Goal: Task Accomplishment & Management: Use online tool/utility

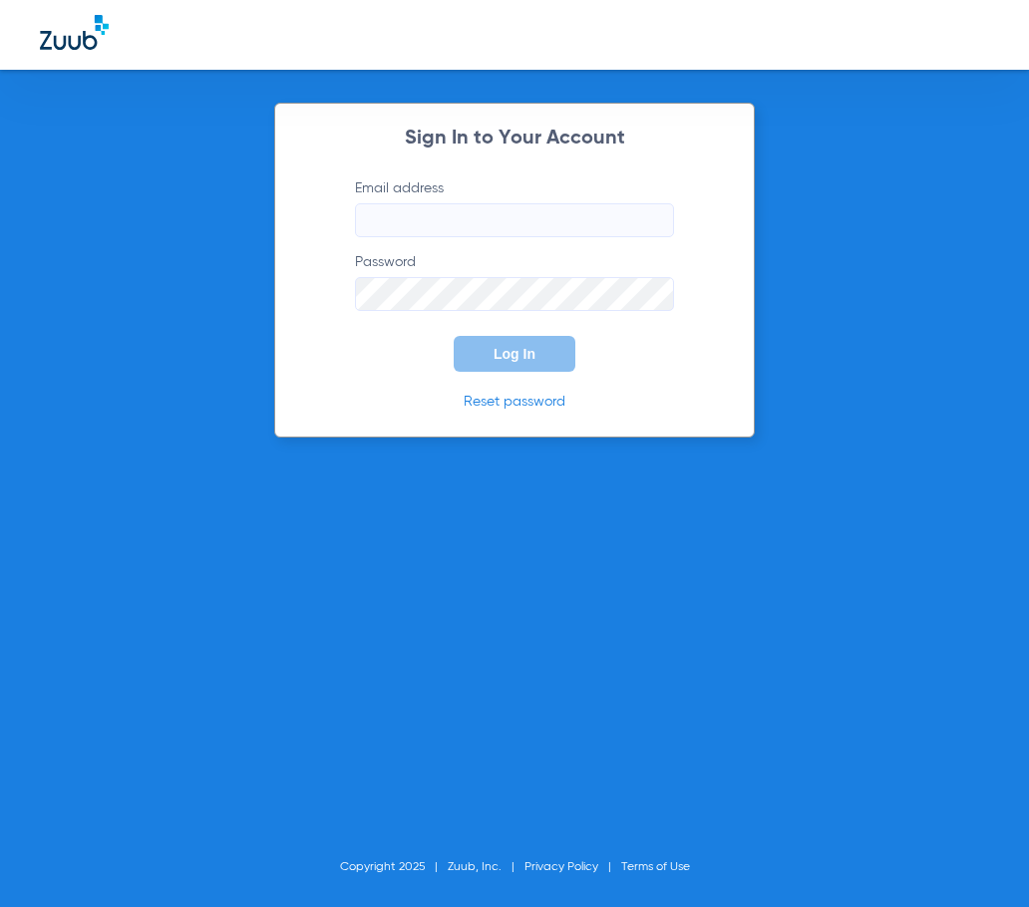
type input "[EMAIL_ADDRESS][DOMAIN_NAME]"
click at [548, 341] on button "Log In" at bounding box center [515, 354] width 122 height 36
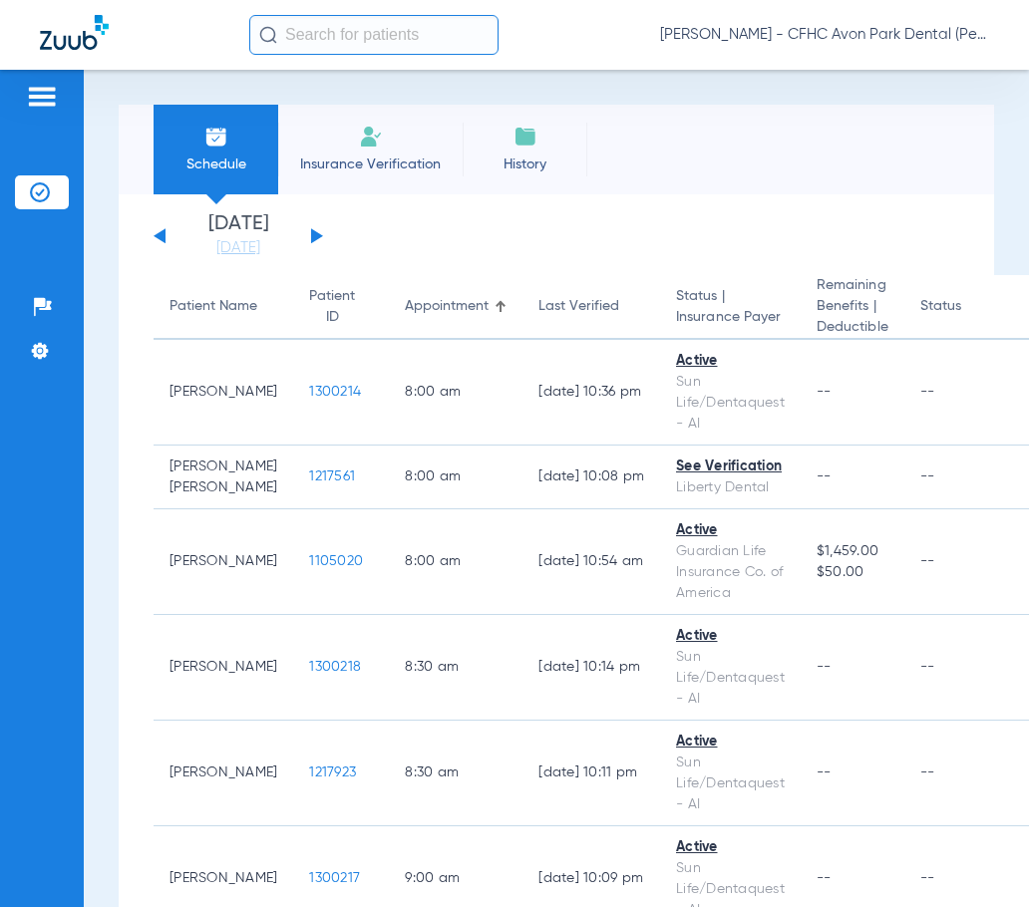
click at [41, 94] on img at bounding box center [42, 97] width 32 height 24
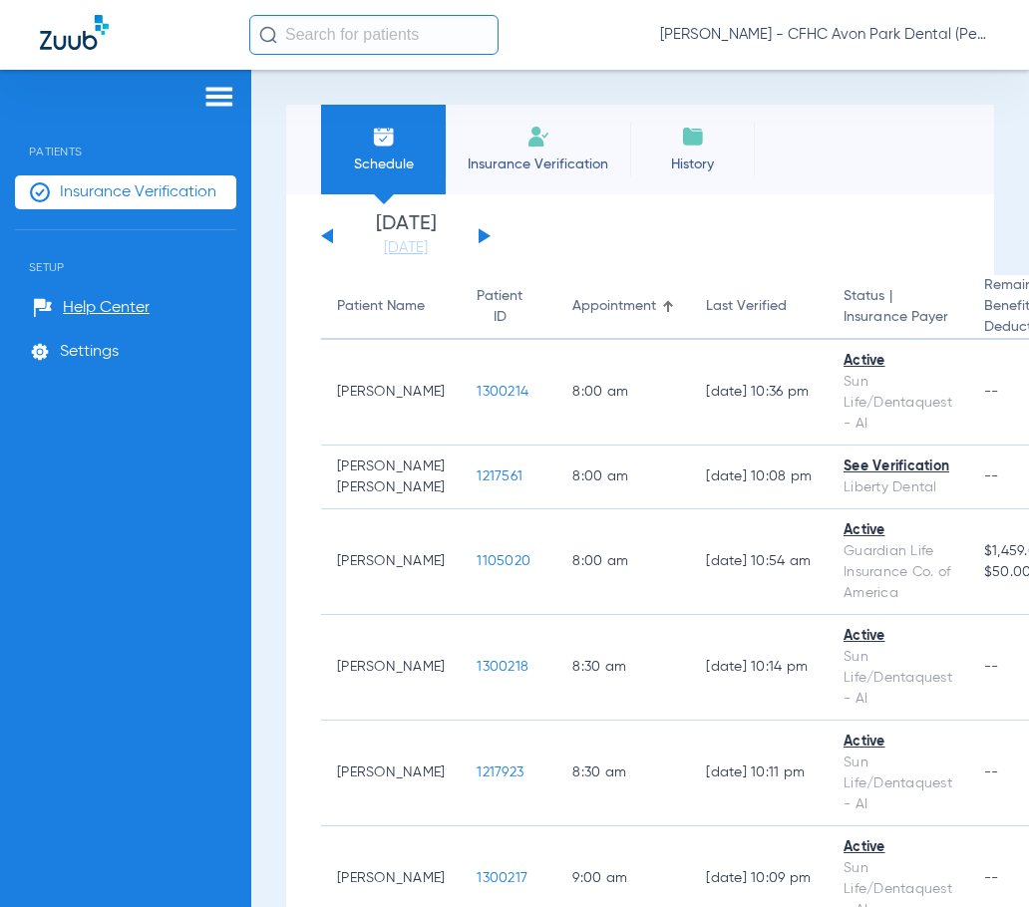
click at [218, 90] on img at bounding box center [219, 97] width 32 height 24
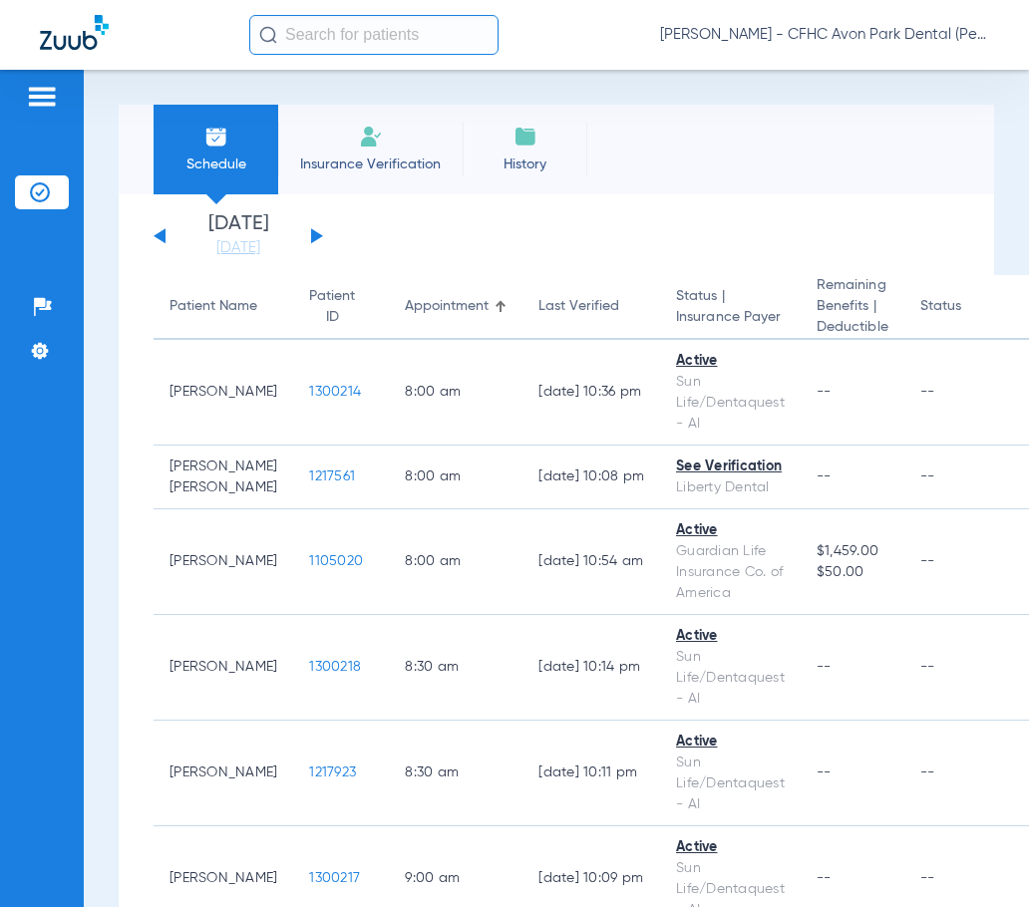
click at [307, 163] on span "Insurance Verification" at bounding box center [370, 165] width 155 height 20
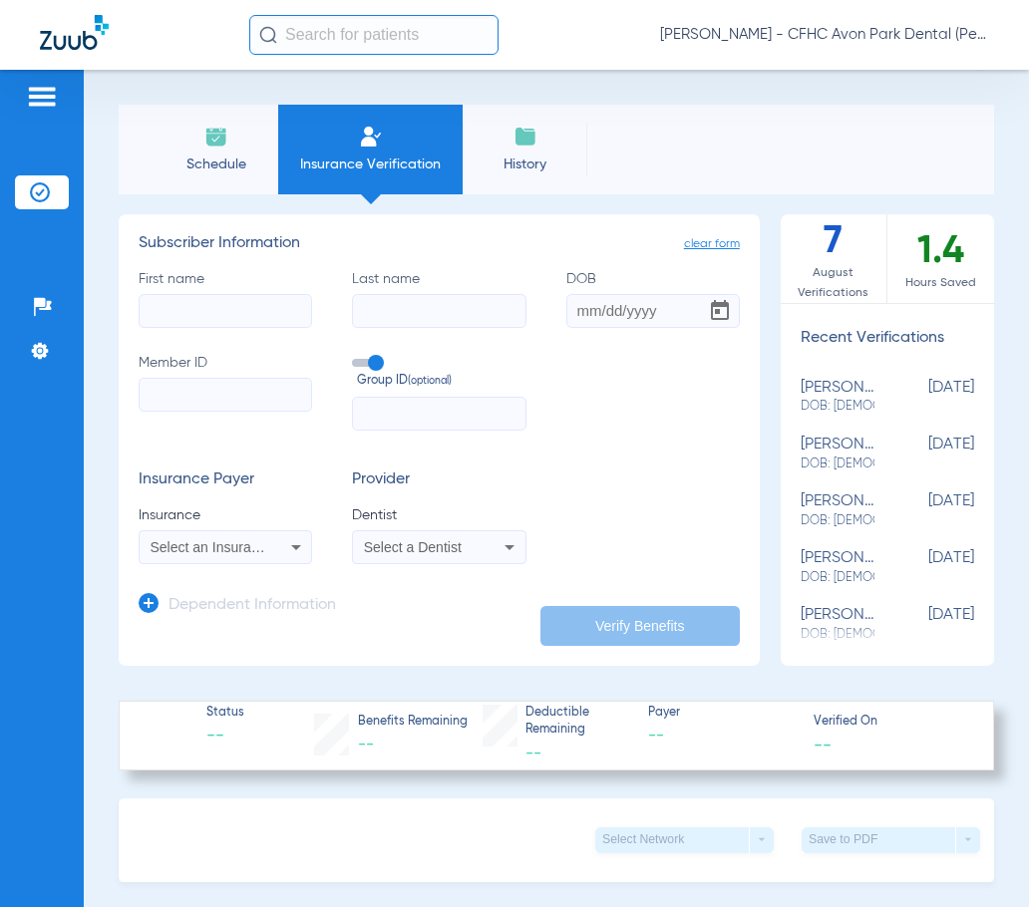
click at [234, 326] on input "First name" at bounding box center [225, 311] width 173 height 34
type input "[PERSON_NAME]"
drag, startPoint x: 411, startPoint y: 337, endPoint x: 418, endPoint y: 313, distance: 24.9
click at [412, 334] on div "First name [PERSON_NAME] Last name DOB Member ID Group ID (optional)" at bounding box center [439, 350] width 601 height 162
click at [418, 313] on input "Last name" at bounding box center [438, 311] width 173 height 34
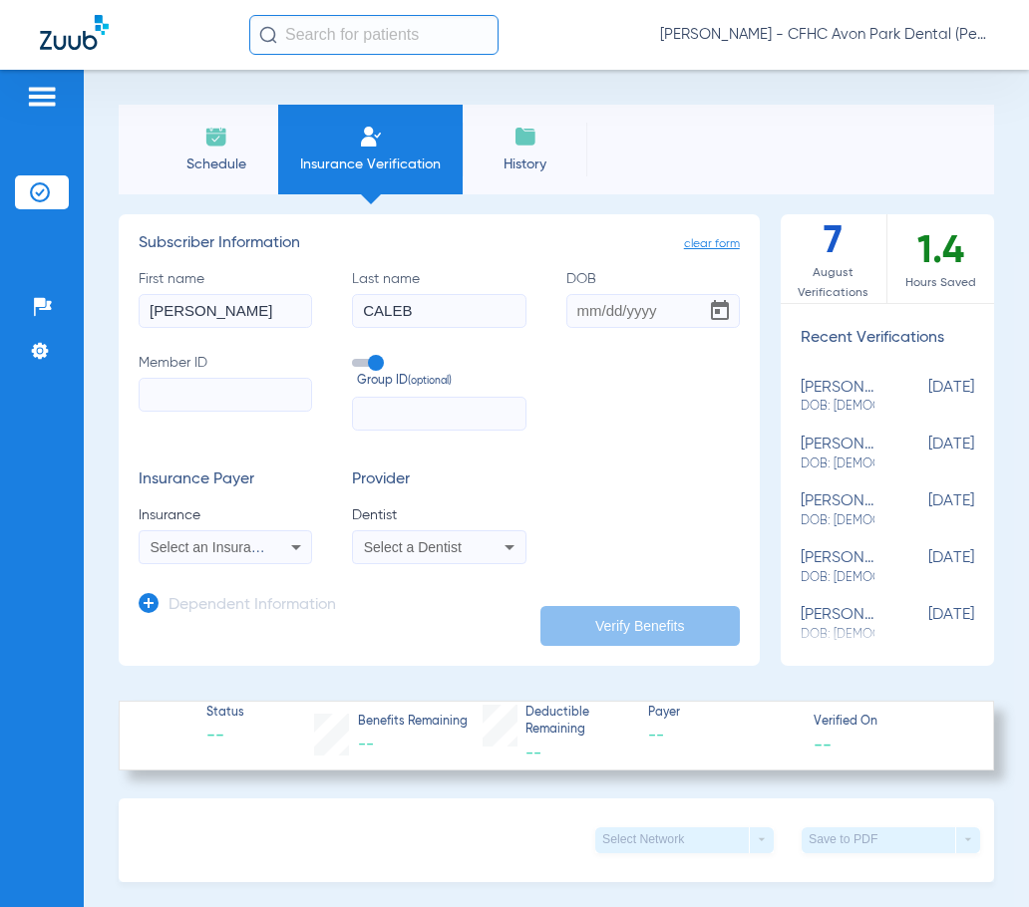
type input "CALEB"
click at [582, 301] on input "DOB" at bounding box center [652, 311] width 173 height 34
type input "[DATE]"
click at [433, 420] on input "text" at bounding box center [438, 414] width 173 height 34
click at [201, 392] on input "Member ID" at bounding box center [225, 395] width 173 height 34
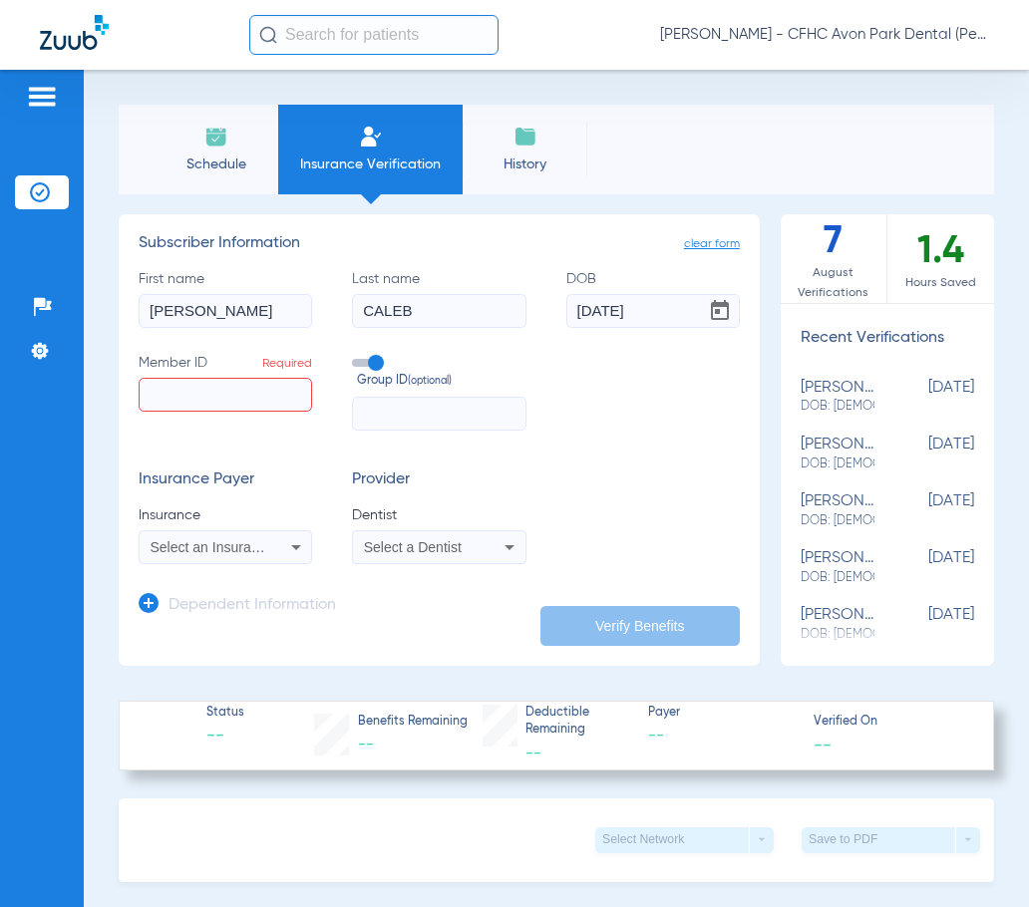
click at [199, 402] on input "Member ID Required" at bounding box center [225, 395] width 173 height 34
type input "719509484"
click at [272, 548] on div "Select an Insurance" at bounding box center [225, 547] width 171 height 24
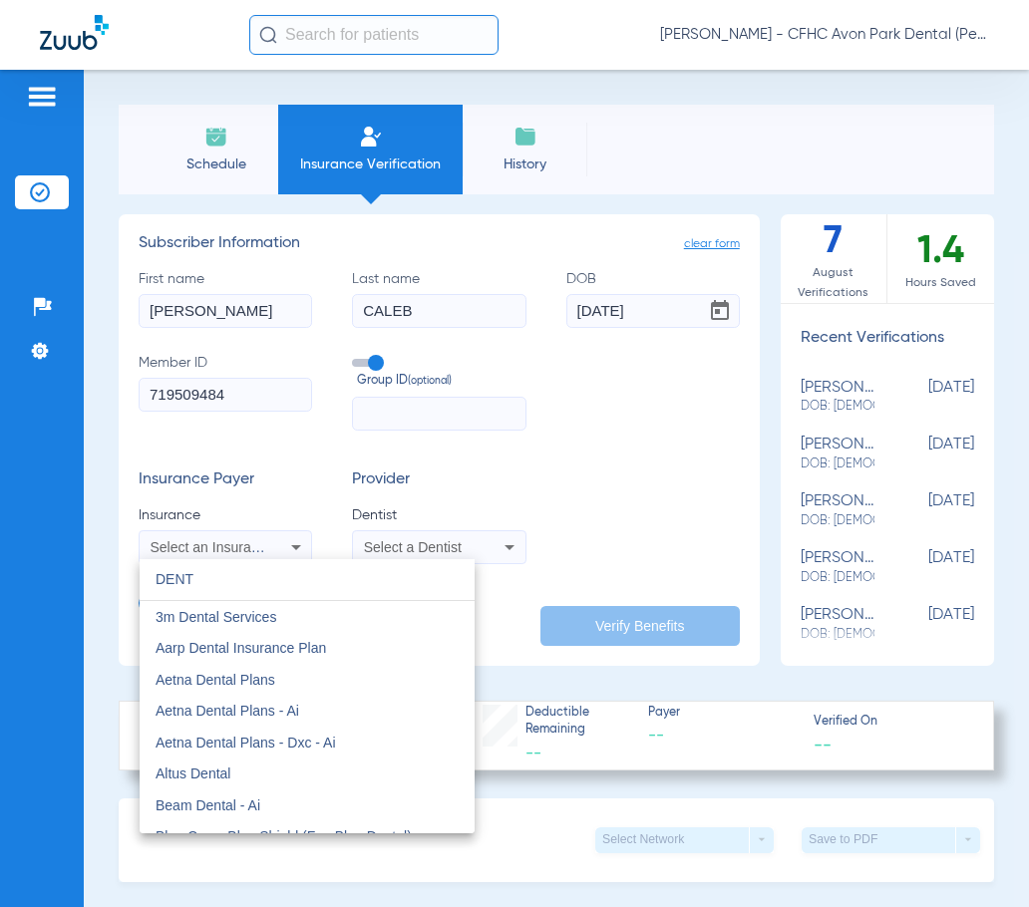
type input "DENTQ"
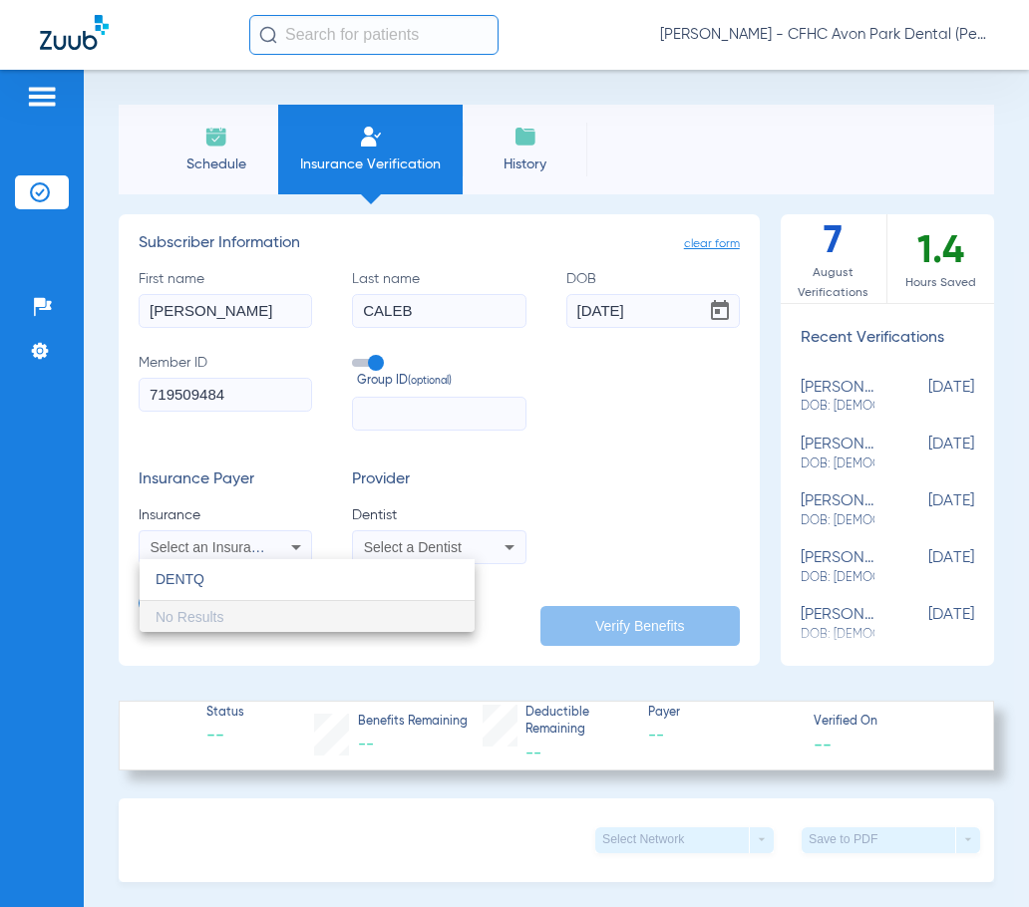
click at [274, 585] on input "DENTQ" at bounding box center [307, 579] width 335 height 41
drag, startPoint x: 274, startPoint y: 585, endPoint x: 49, endPoint y: 585, distance: 225.3
click at [56, 585] on div "DENTQ close No Results" at bounding box center [514, 453] width 1029 height 907
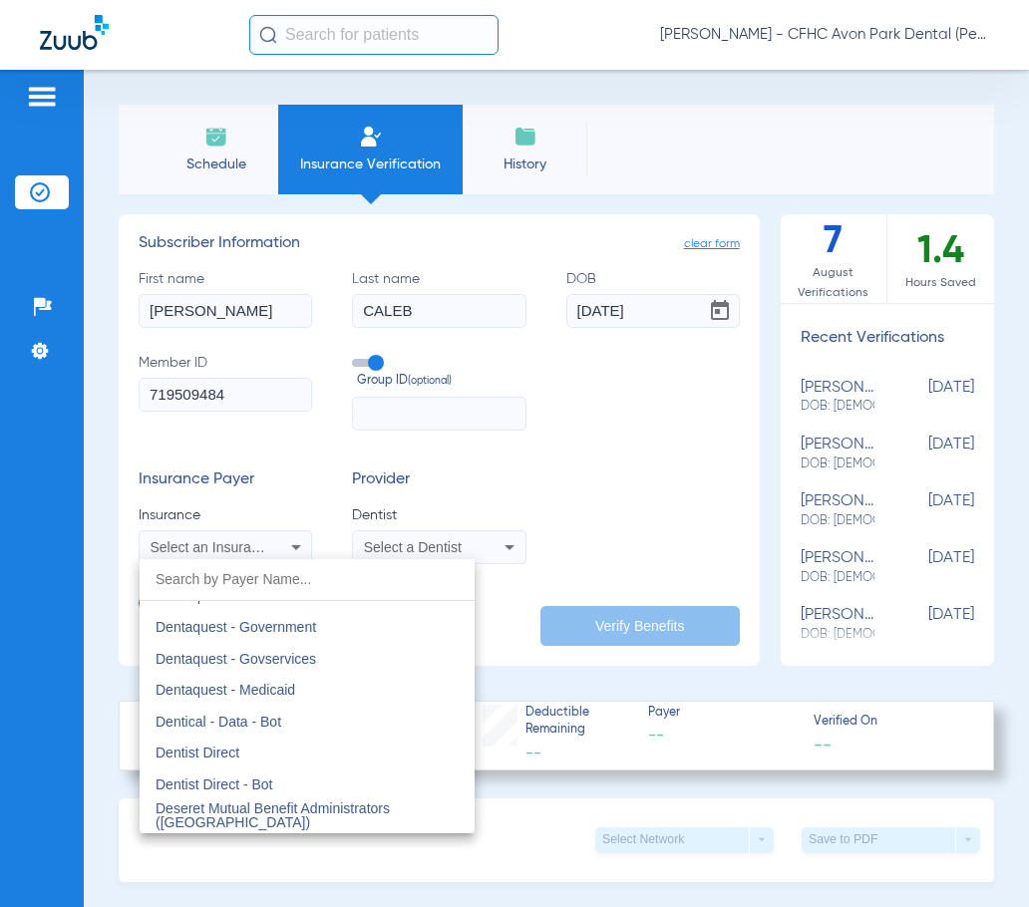
scroll to position [5882, 0]
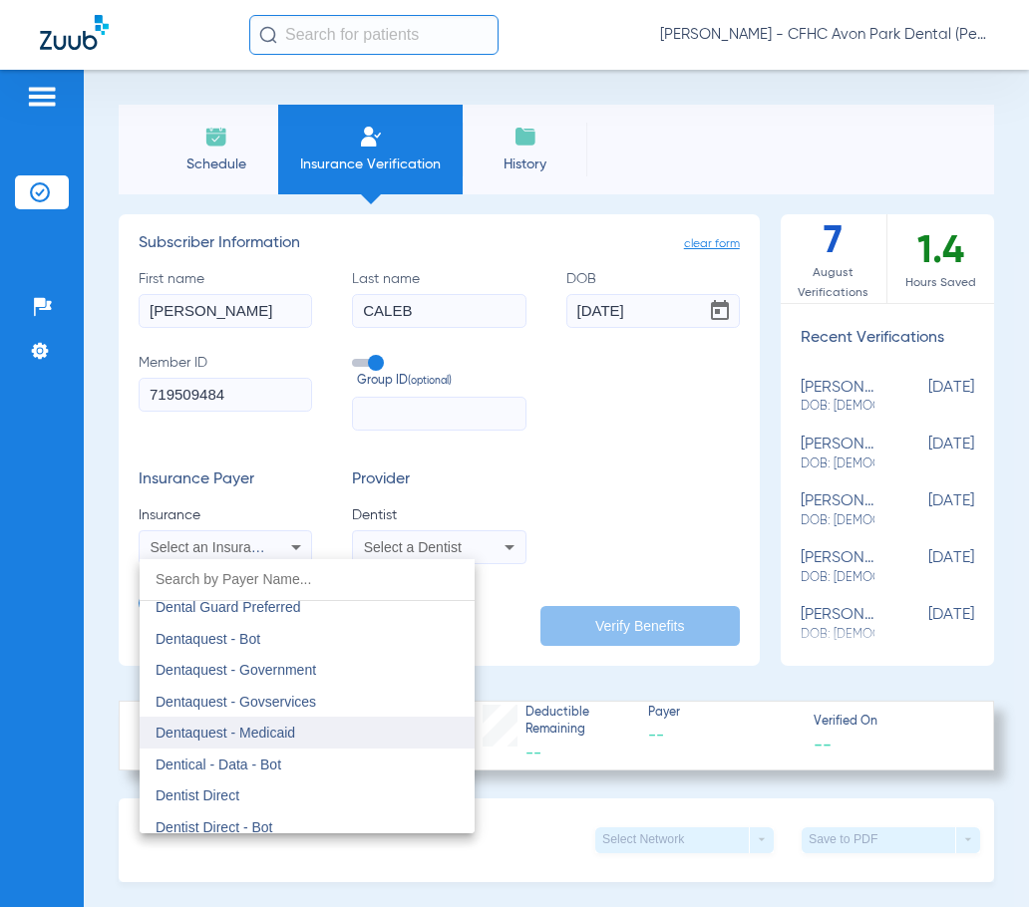
click at [291, 734] on span "Dentaquest - Medicaid" at bounding box center [226, 733] width 140 height 16
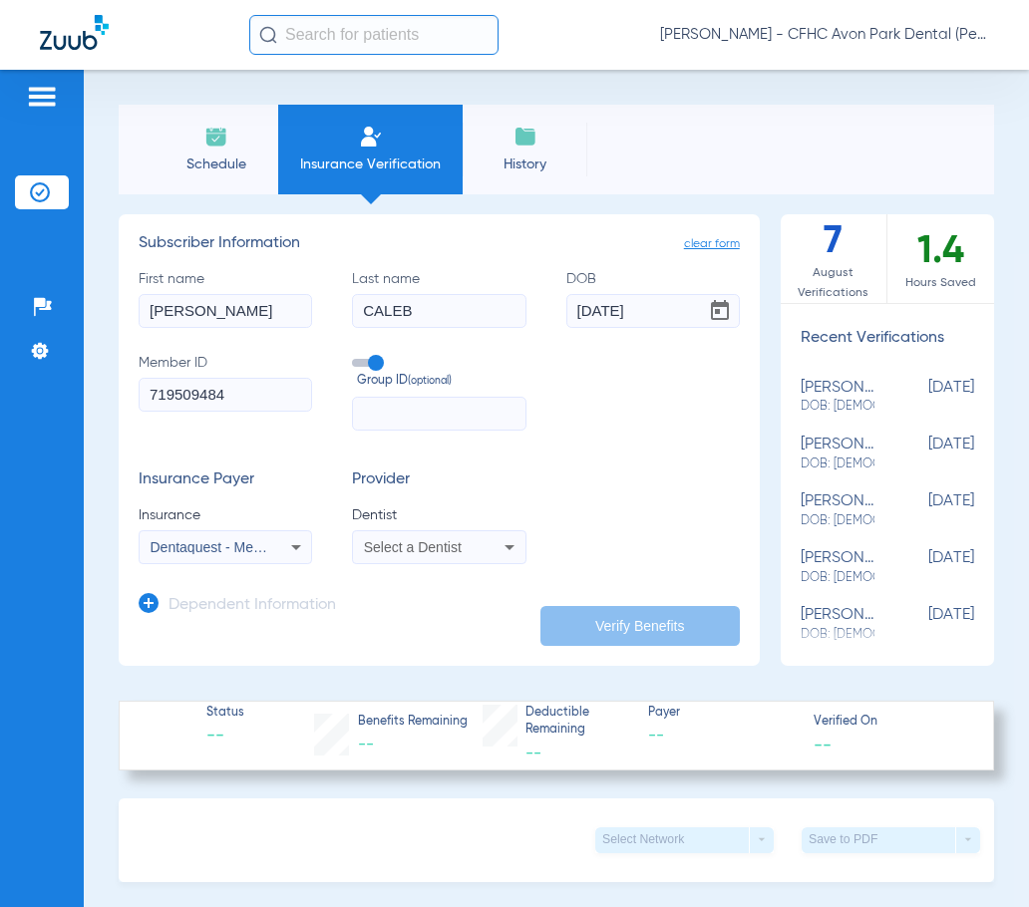
click at [262, 545] on span "Dentaquest - Medicaid" at bounding box center [221, 547] width 140 height 16
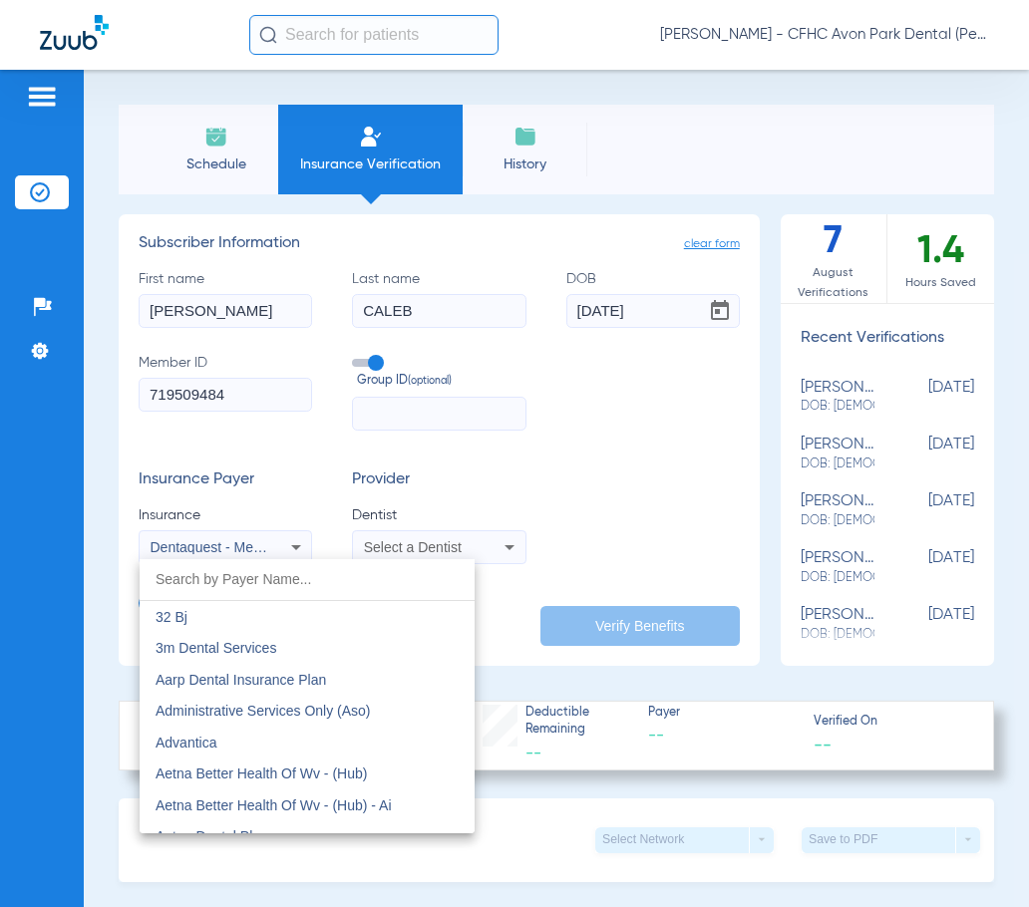
scroll to position [5799, 0]
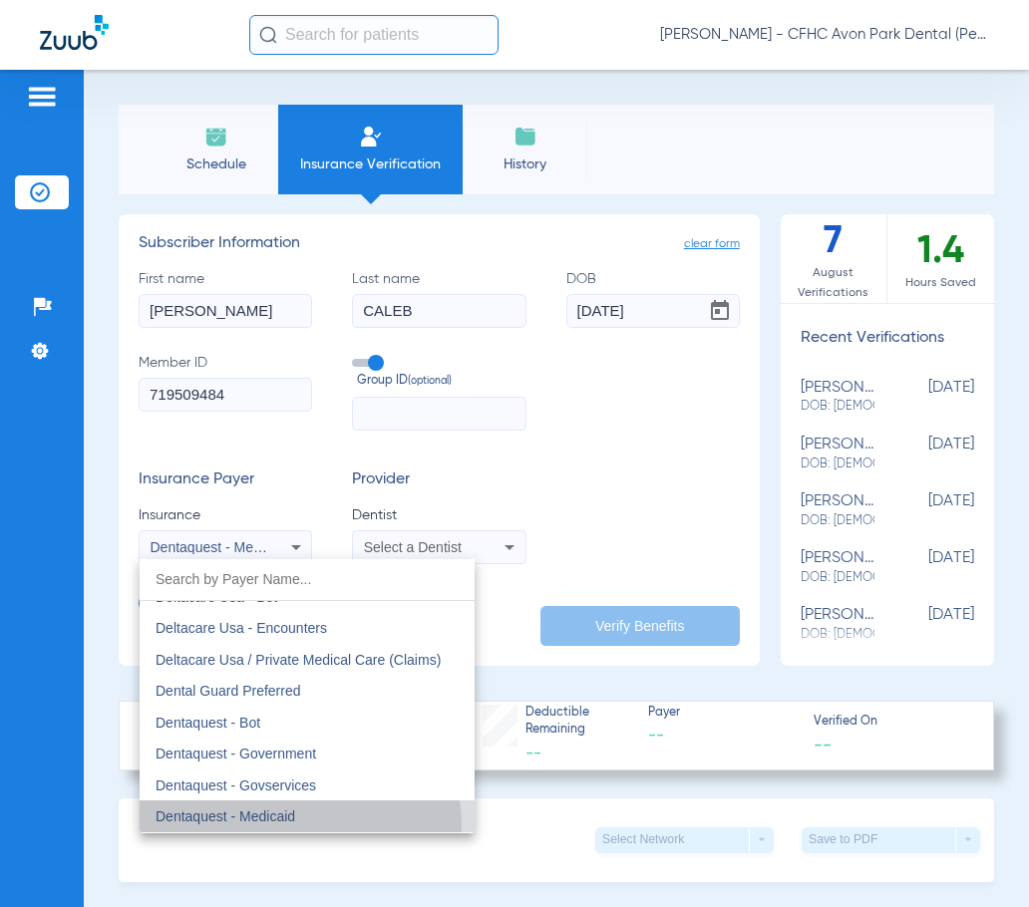
click at [268, 828] on mat-option "Dentaquest - Medicaid" at bounding box center [307, 817] width 335 height 32
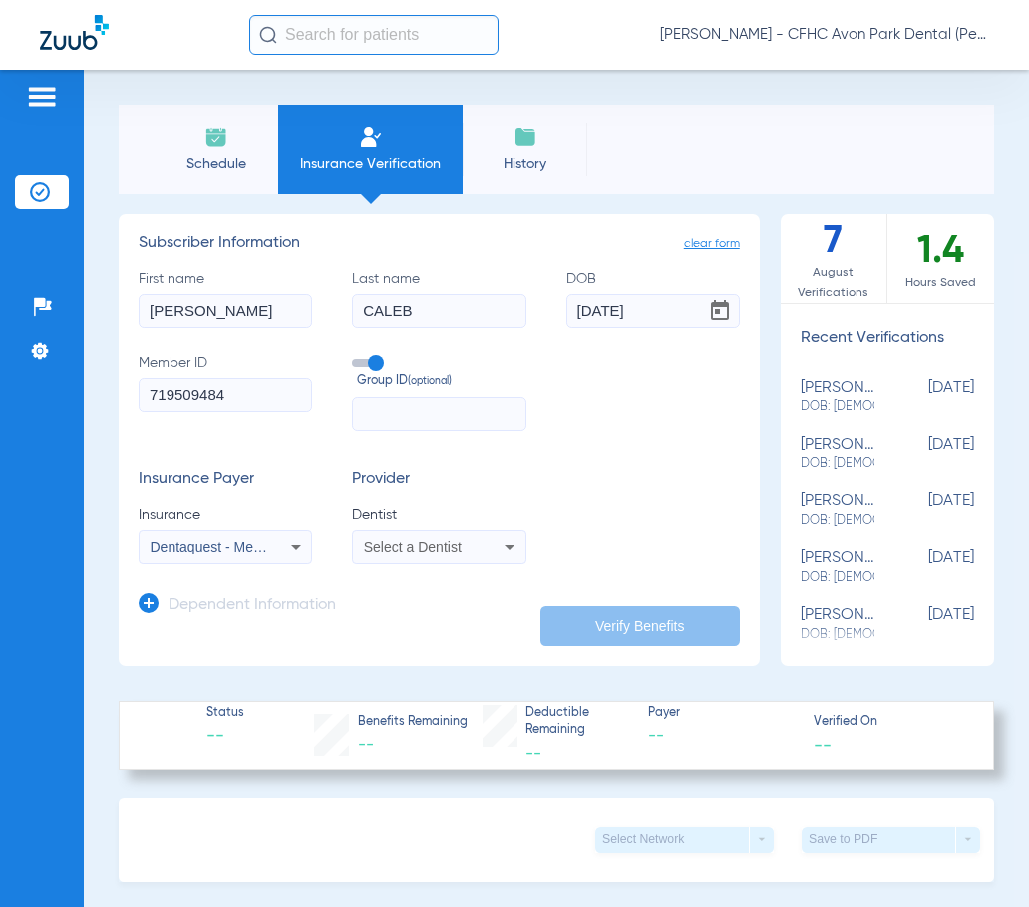
click at [482, 549] on div "Select a Dentist" at bounding box center [438, 547] width 171 height 24
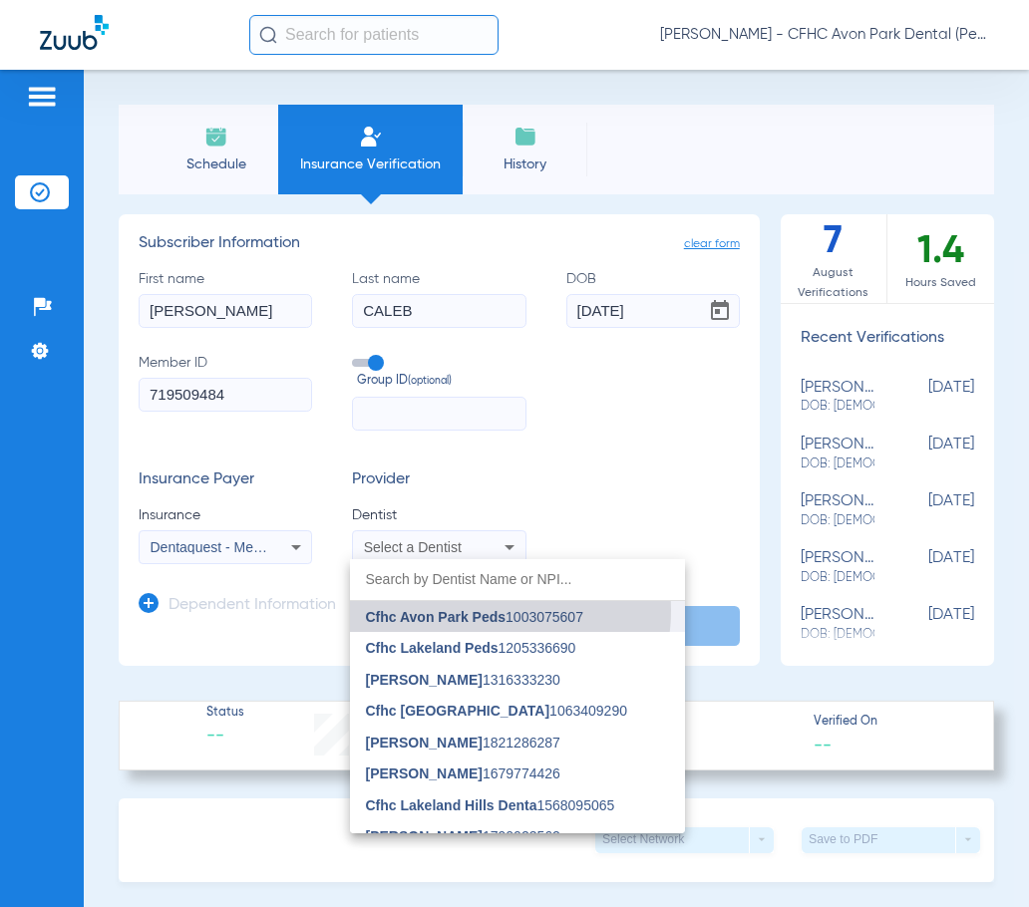
click at [480, 610] on span "Cfhc Avon Park Peds" at bounding box center [436, 617] width 141 height 16
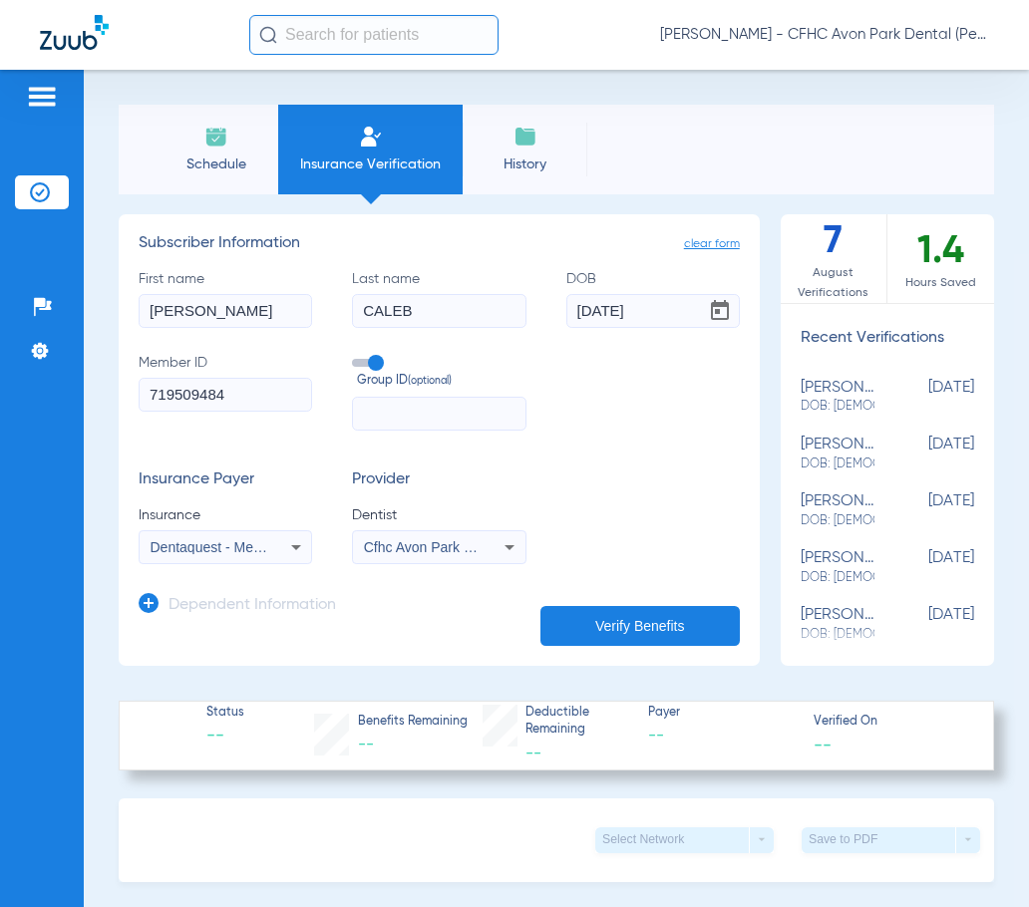
click at [600, 628] on button "Verify Benefits" at bounding box center [639, 626] width 199 height 40
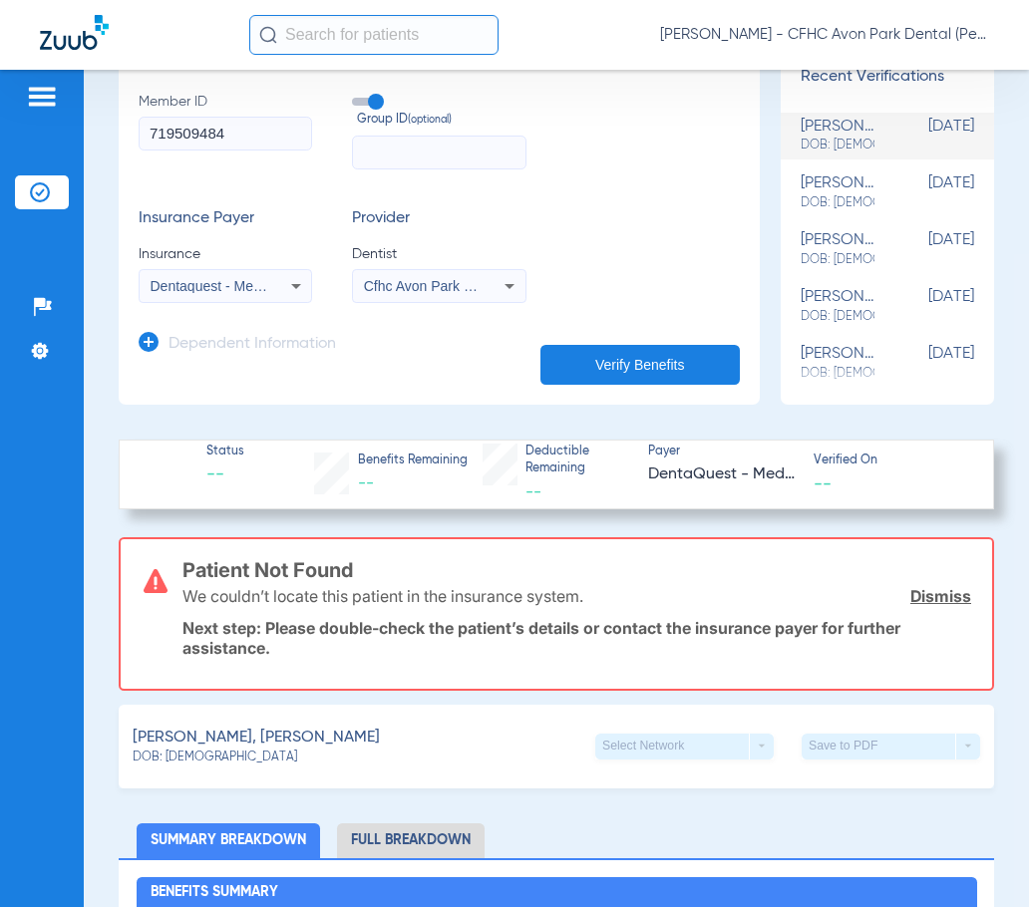
scroll to position [100, 0]
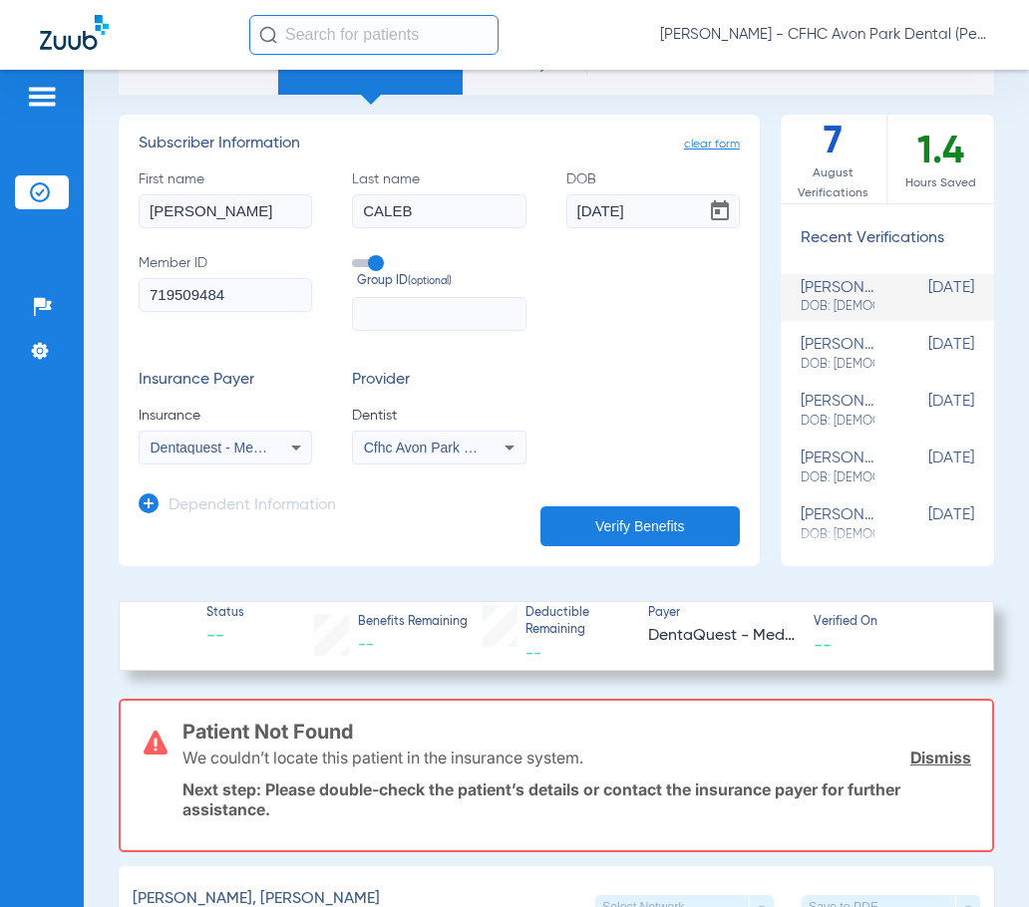
click at [935, 764] on link "Dismiss" at bounding box center [940, 758] width 61 height 20
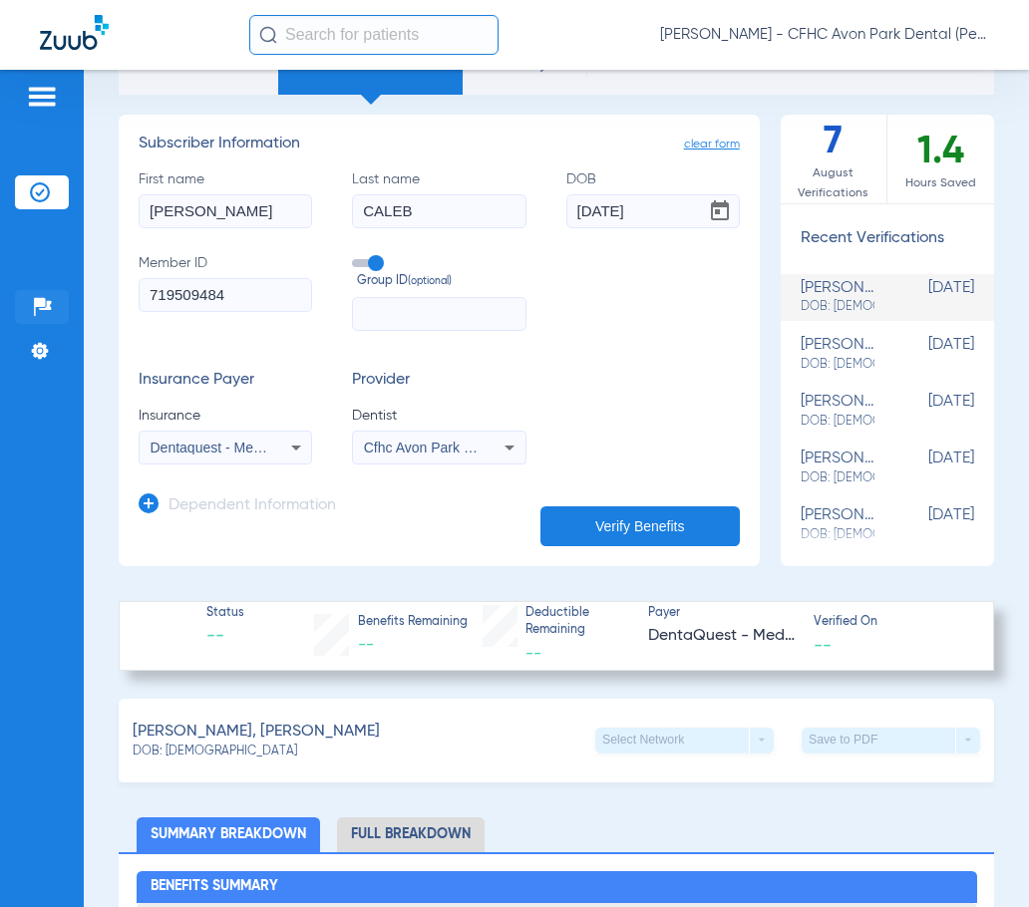
drag, startPoint x: 138, startPoint y: 304, endPoint x: 20, endPoint y: 302, distance: 117.7
click at [34, 303] on div "Patients Insurance Verification Setup Help Center Settings Schedule Insurance V…" at bounding box center [514, 523] width 1029 height 907
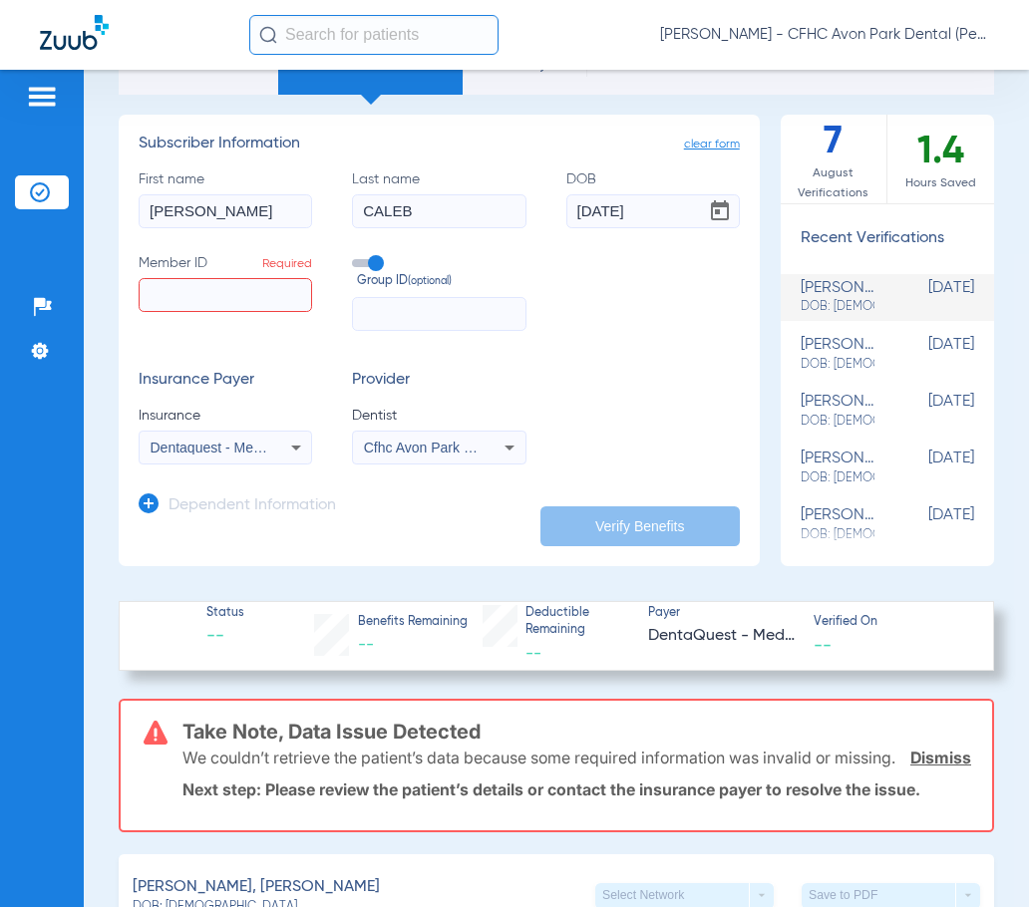
click at [403, 315] on input "text" at bounding box center [438, 314] width 173 height 34
click at [249, 288] on input "Member ID Required" at bounding box center [225, 295] width 173 height 34
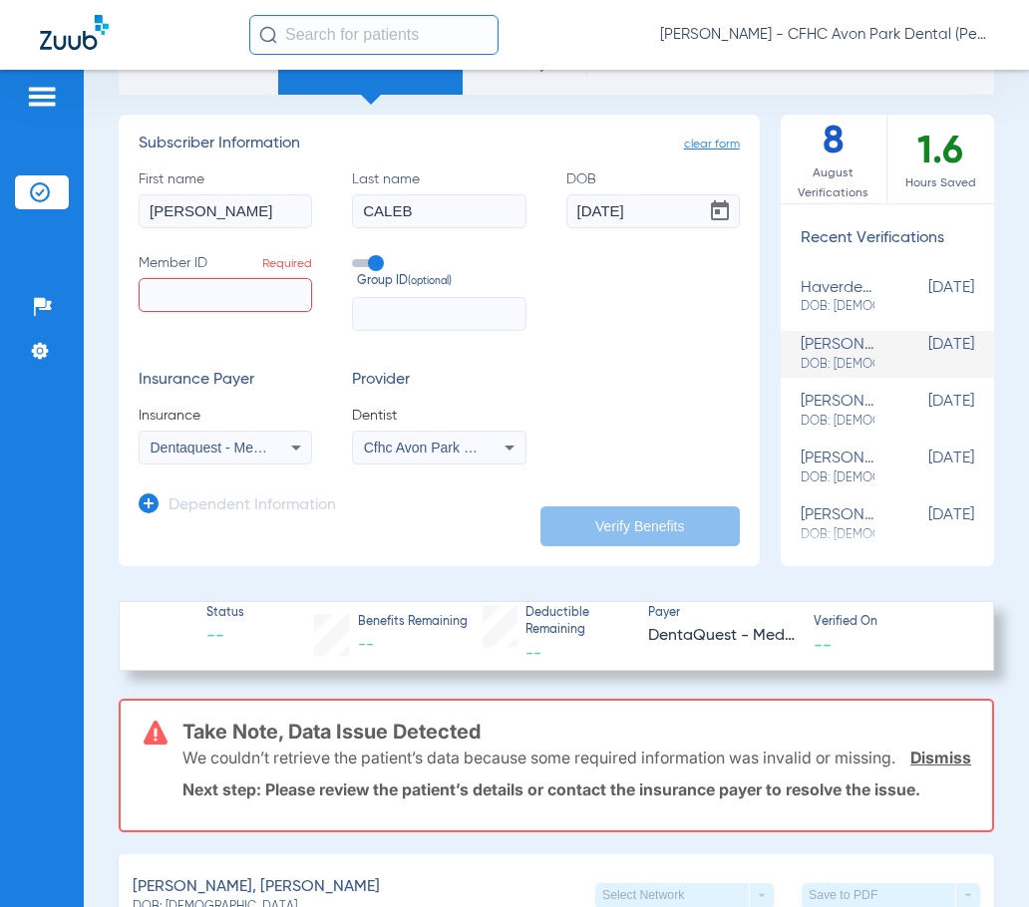
click at [35, 192] on img at bounding box center [40, 192] width 20 height 20
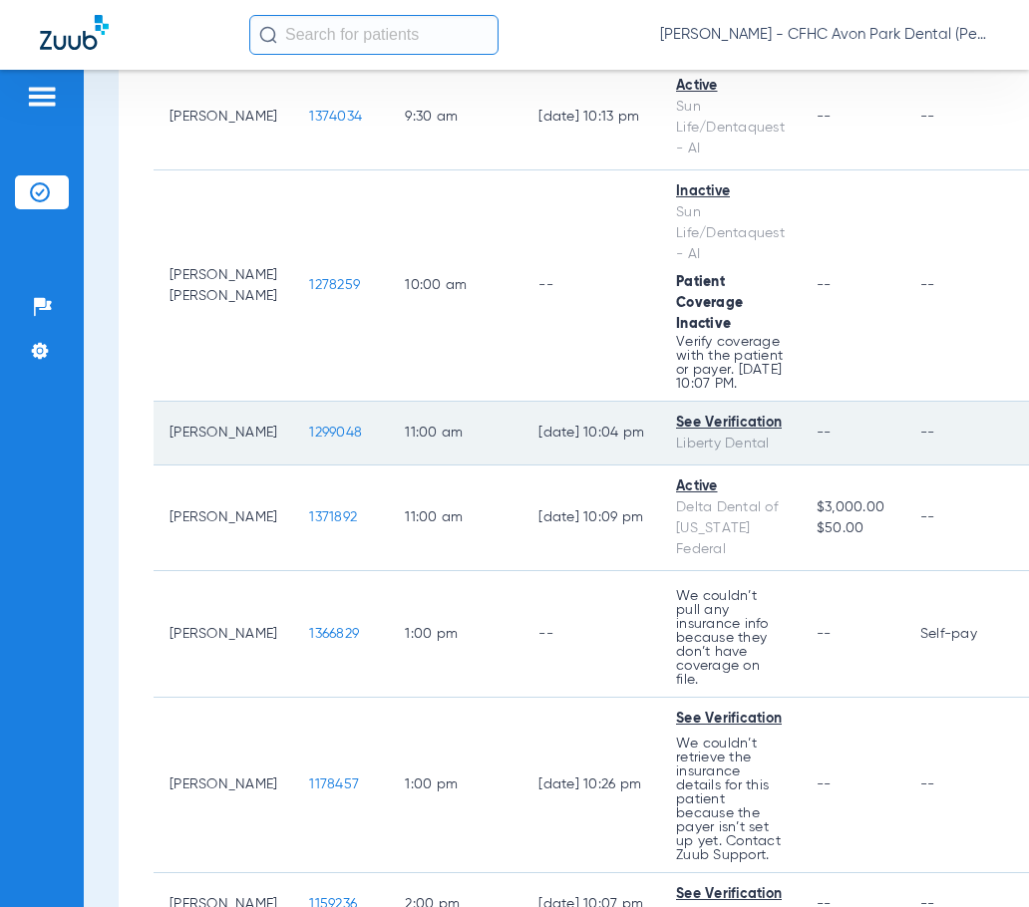
scroll to position [1097, 0]
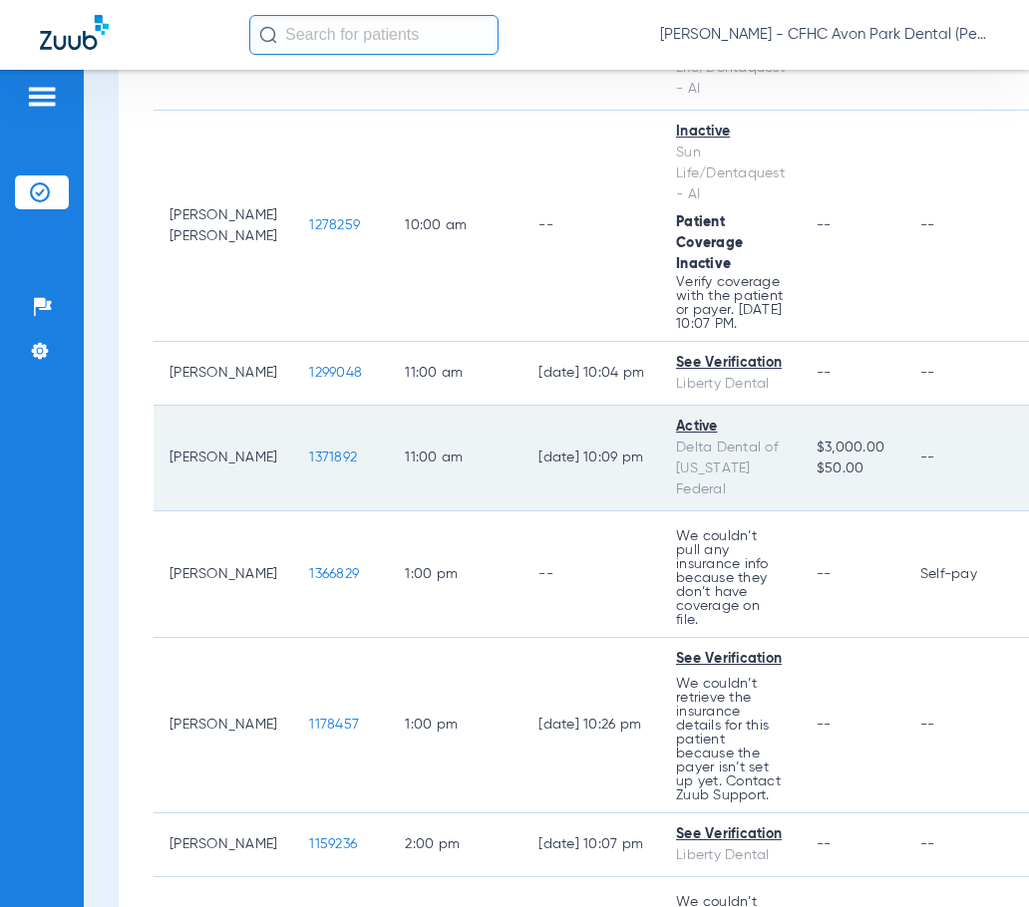
click at [309, 465] on span "1371892" at bounding box center [333, 458] width 48 height 14
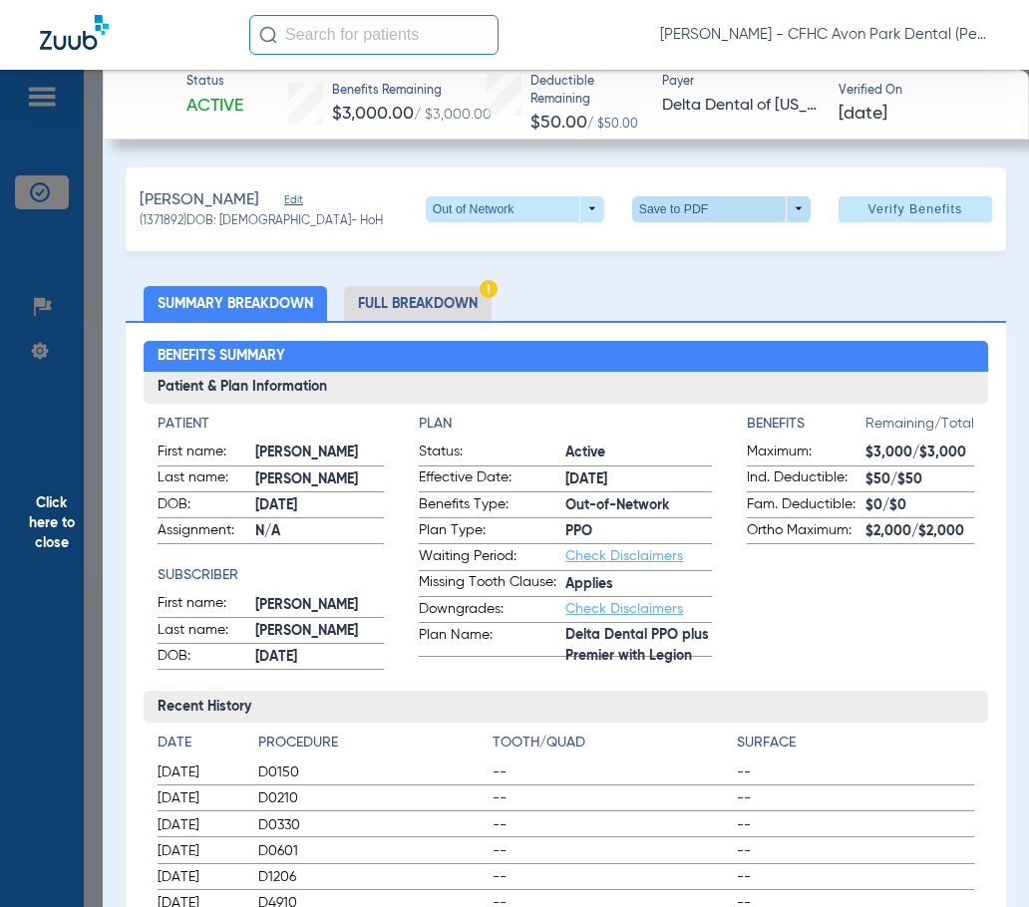
click at [701, 204] on span at bounding box center [721, 209] width 48 height 48
click at [879, 204] on div at bounding box center [514, 453] width 1029 height 907
click at [906, 201] on span "Verify Benefits" at bounding box center [914, 209] width 95 height 16
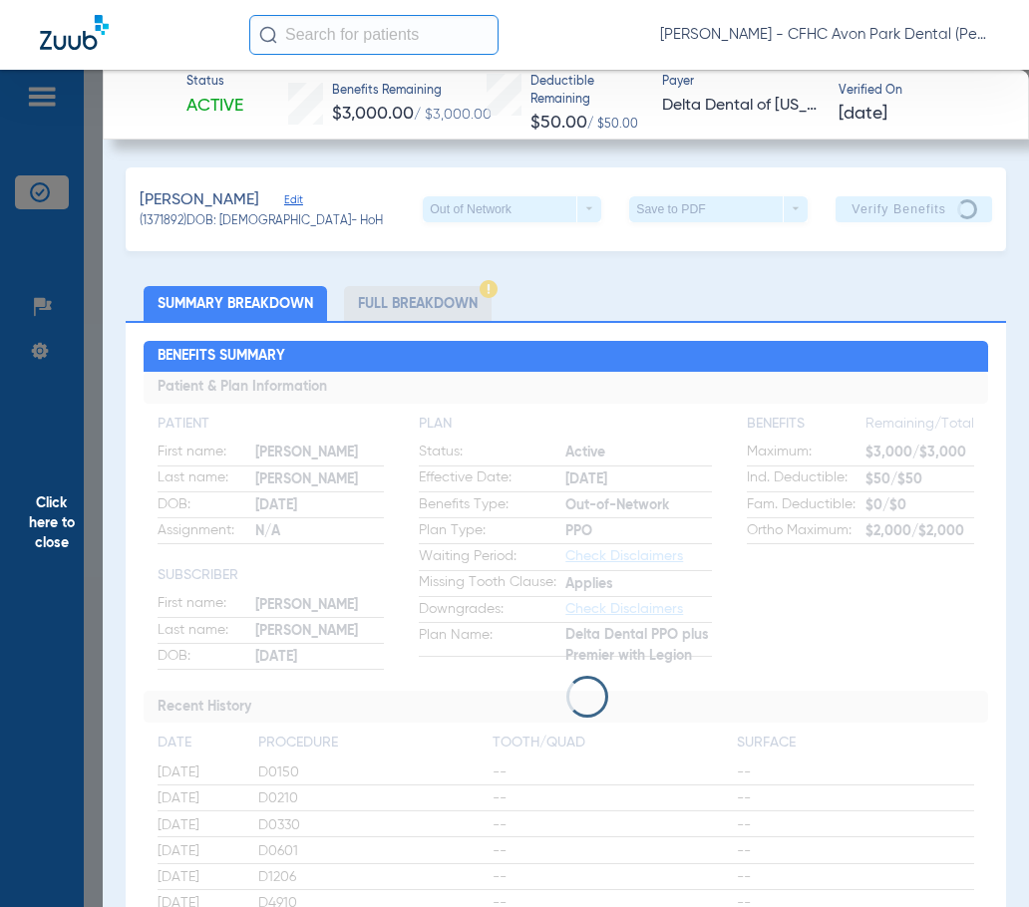
click at [358, 36] on input "text" at bounding box center [373, 35] width 249 height 40
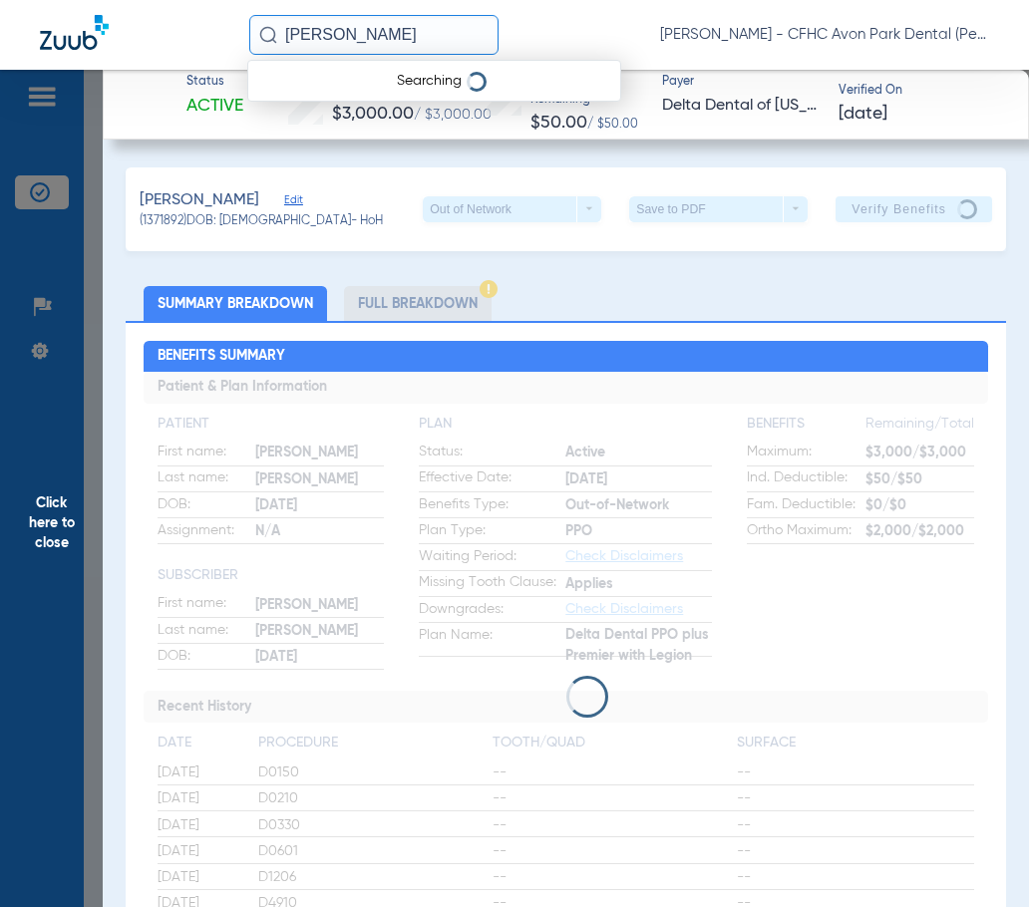
type input "[PERSON_NAME]"
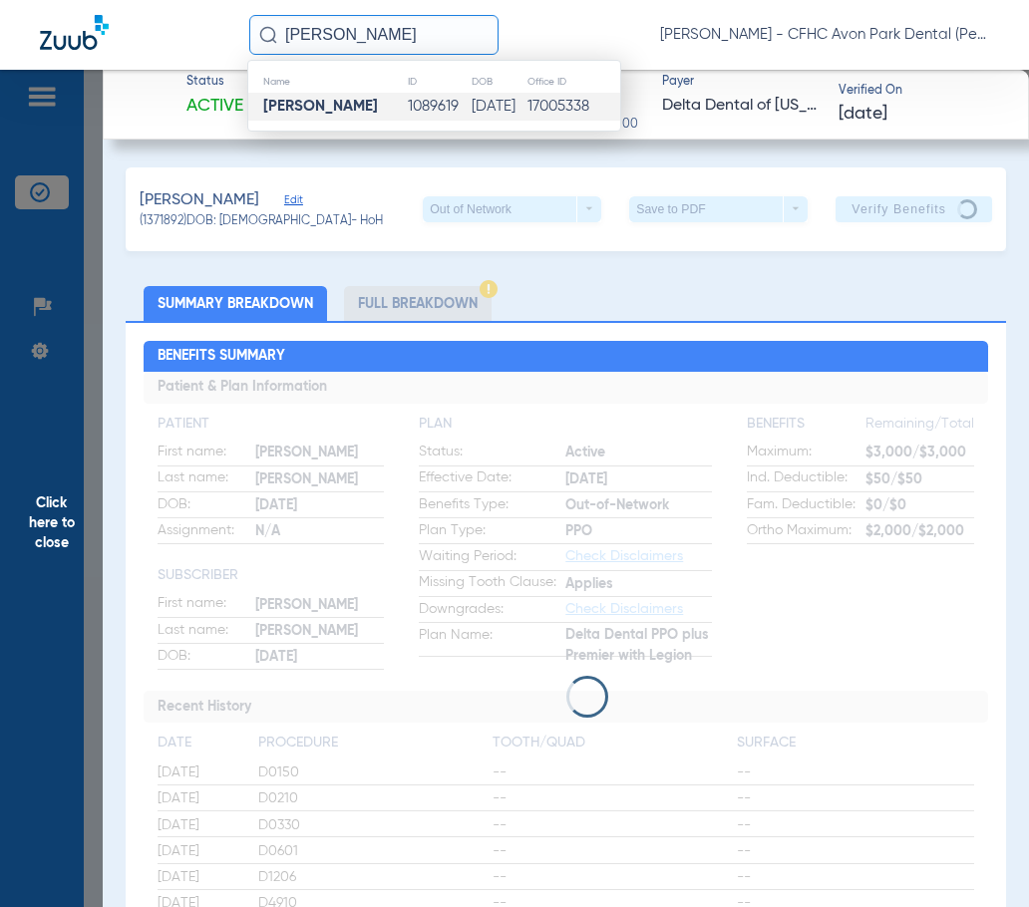
click at [407, 99] on td "1089619" at bounding box center [439, 107] width 64 height 28
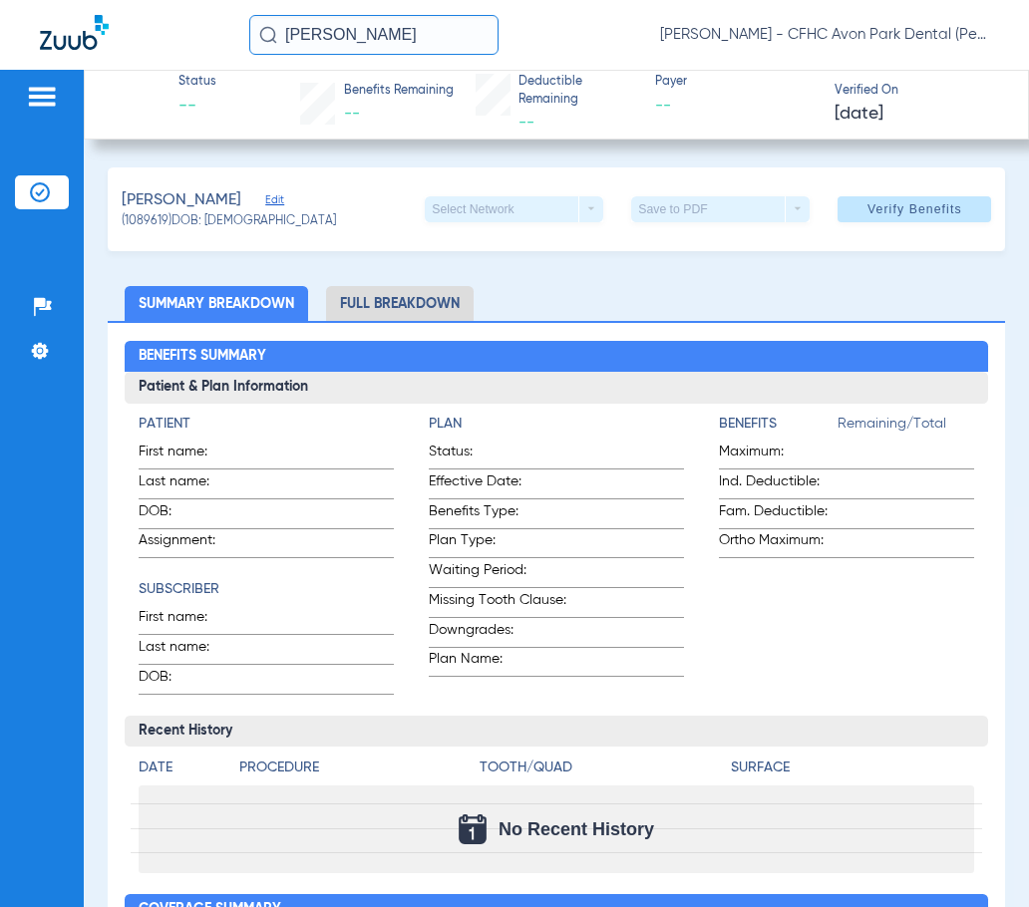
click at [265, 202] on span "Edit" at bounding box center [274, 202] width 18 height 19
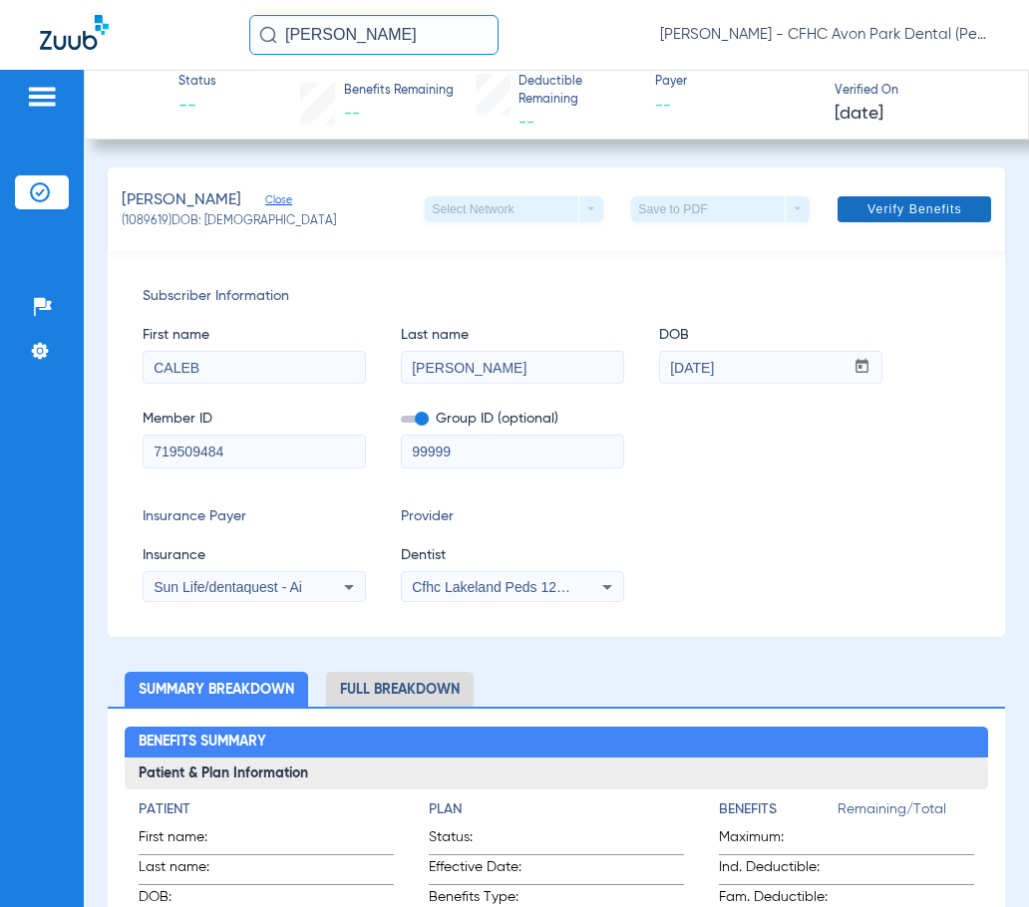
click at [883, 207] on span "Verify Benefits" at bounding box center [914, 209] width 95 height 16
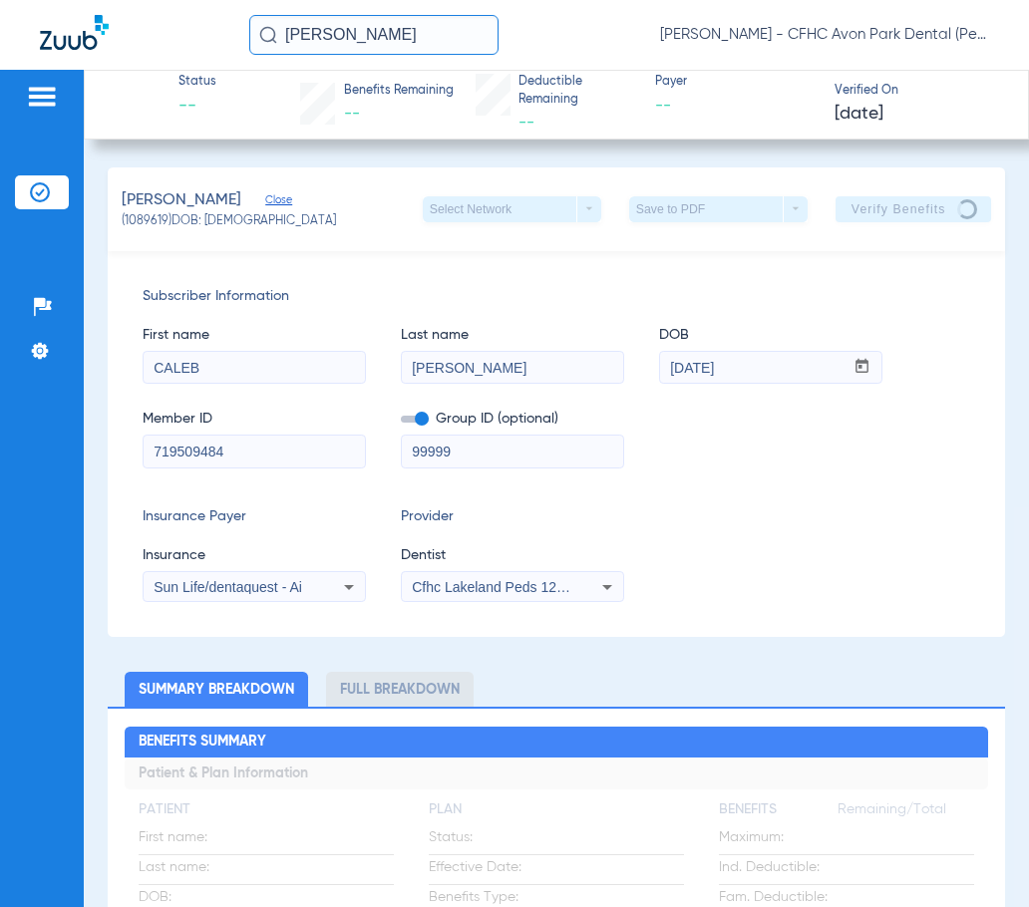
click at [574, 590] on div "Cfhc Lakeland Peds 1205336690" at bounding box center [512, 587] width 221 height 24
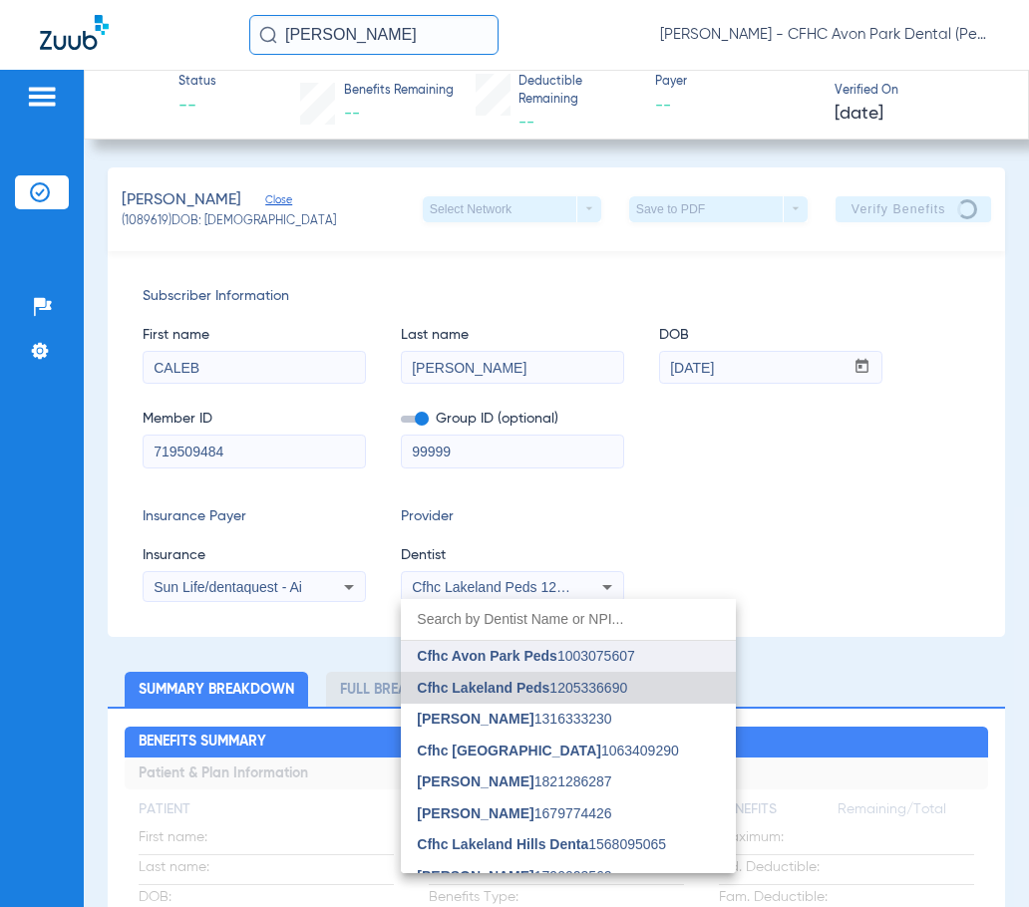
click at [503, 665] on mat-option "Cfhc Avon Park Peds 1003075607" at bounding box center [568, 657] width 335 height 32
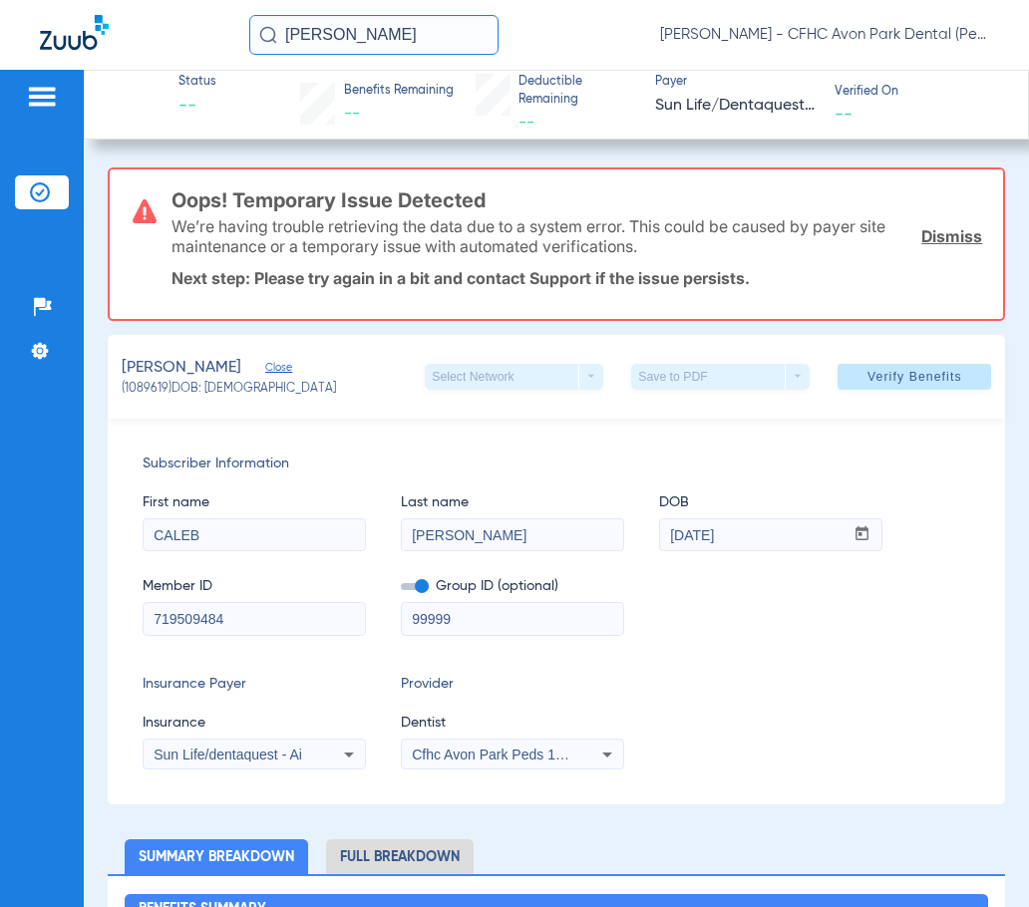
drag, startPoint x: 44, startPoint y: 99, endPoint x: 41, endPoint y: 85, distance: 14.3
click at [44, 99] on img at bounding box center [42, 97] width 32 height 24
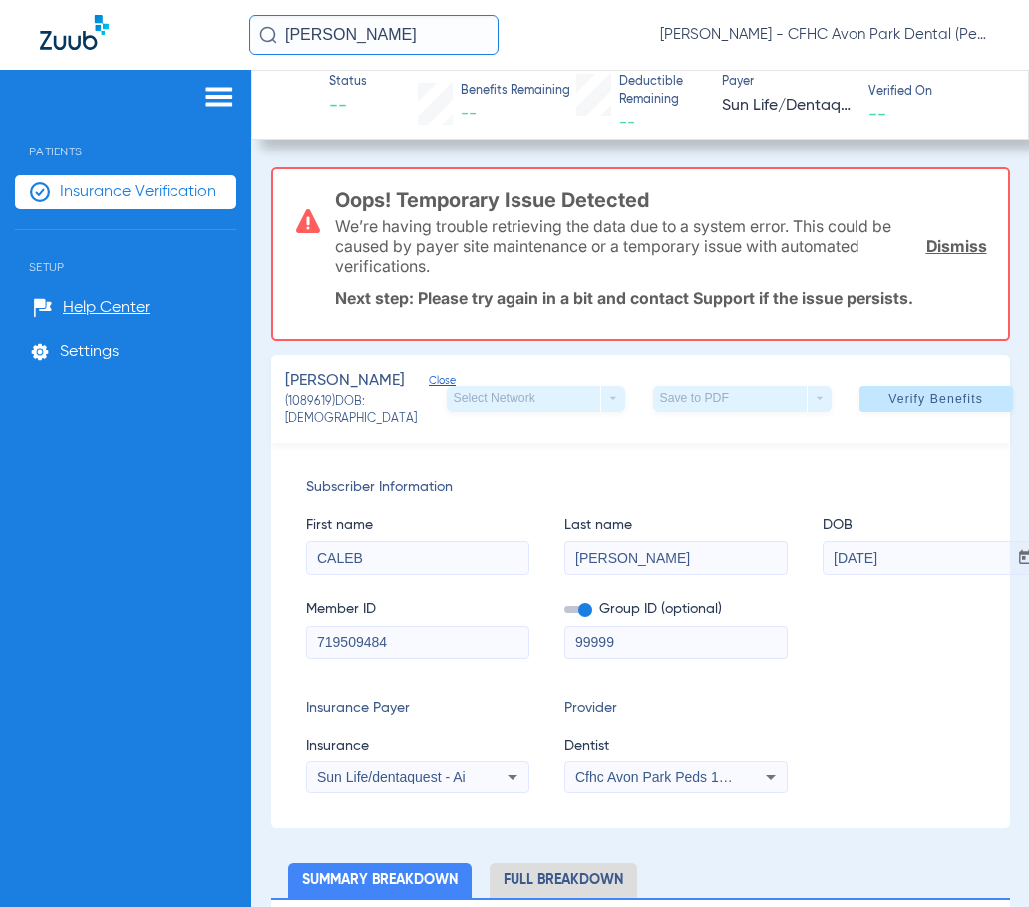
click at [68, 36] on img at bounding box center [74, 32] width 69 height 35
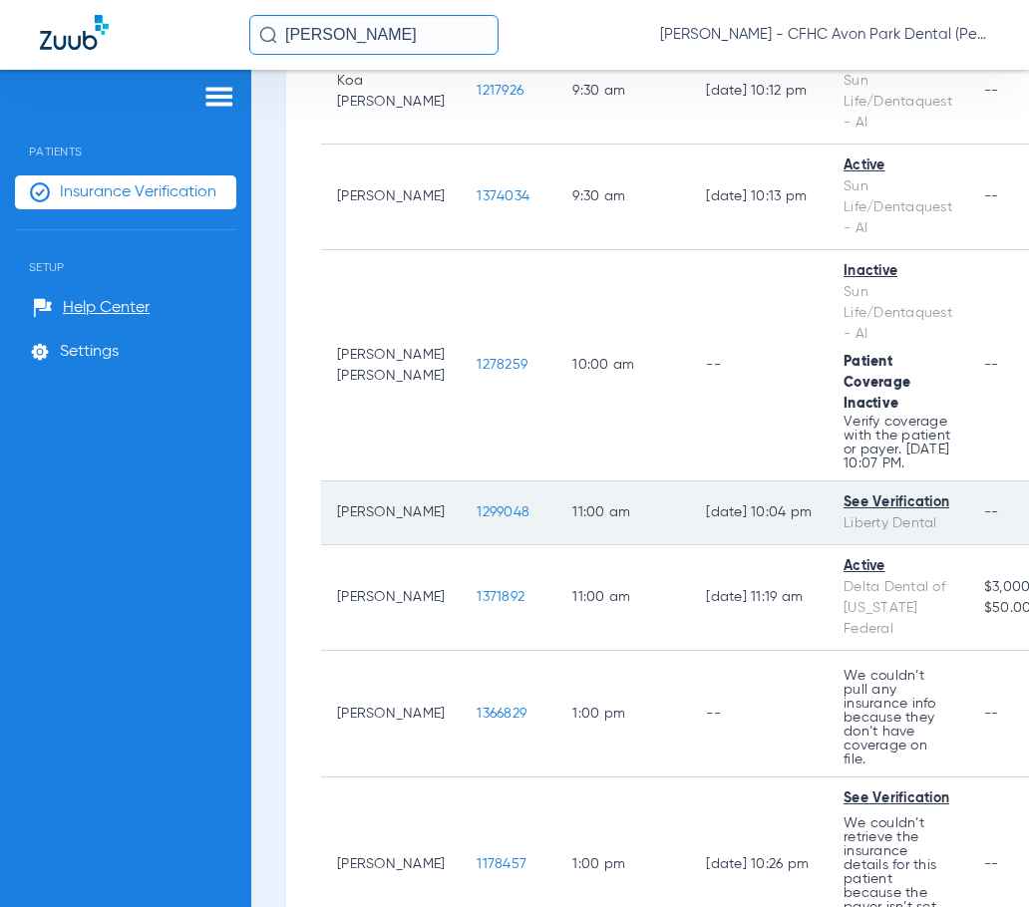
scroll to position [950, 0]
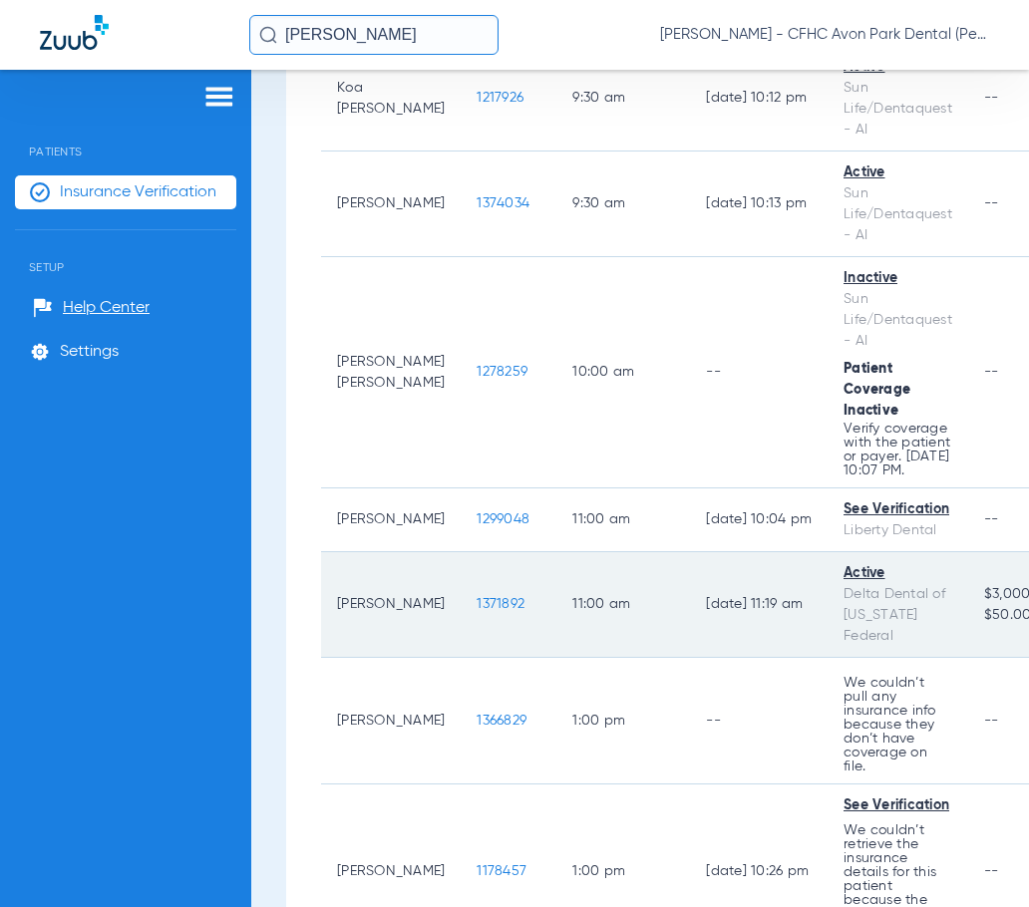
click at [477, 611] on span "1371892" at bounding box center [501, 604] width 48 height 14
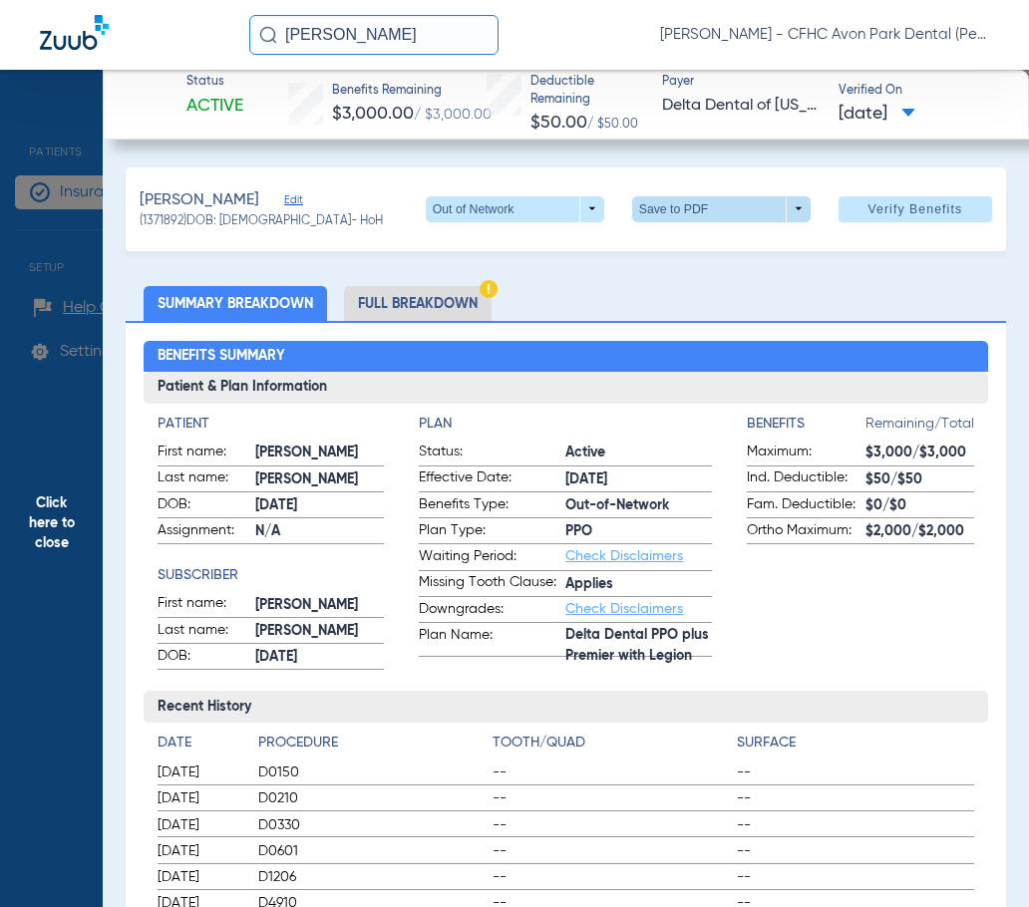
click at [672, 205] on span at bounding box center [721, 209] width 178 height 26
click at [687, 254] on span "Save to PDF" at bounding box center [713, 248] width 79 height 14
